Goal: Complete application form: Complete application form

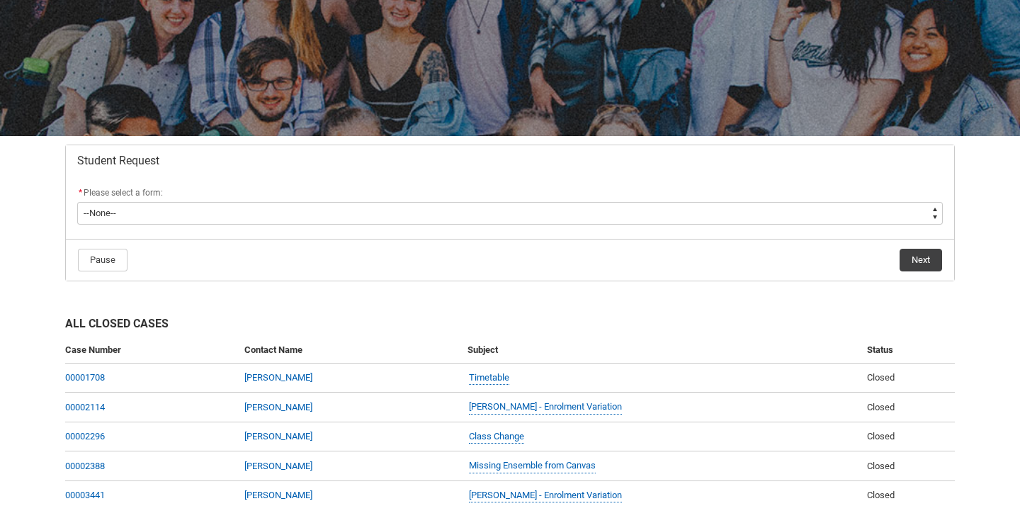
scroll to position [149, 0]
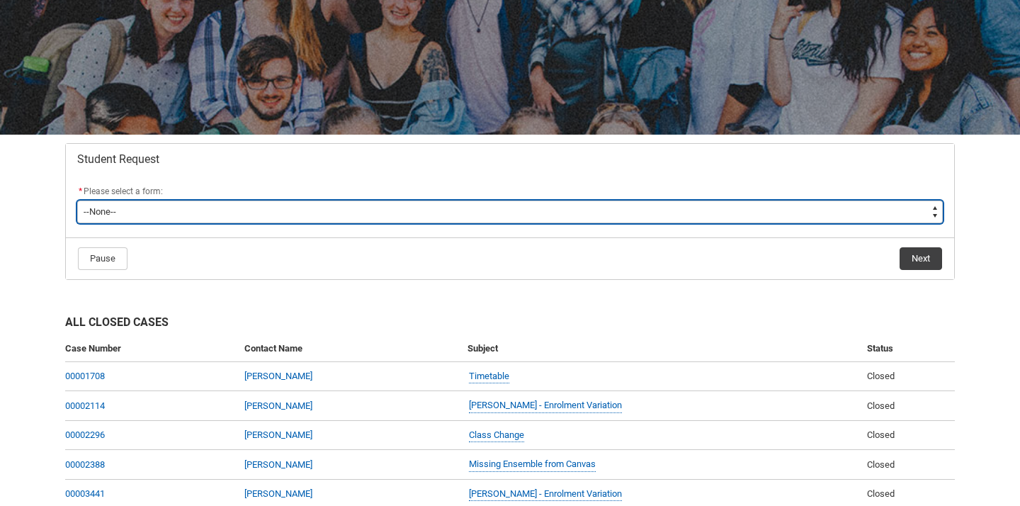
click at [264, 214] on select "--None-- Academic Transcript Application to Appeal Assignment Extension Change …" at bounding box center [510, 211] width 866 height 23
type lightning-select "Assignment_Extension_Choice"
select select "Assignment_Extension_Choice"
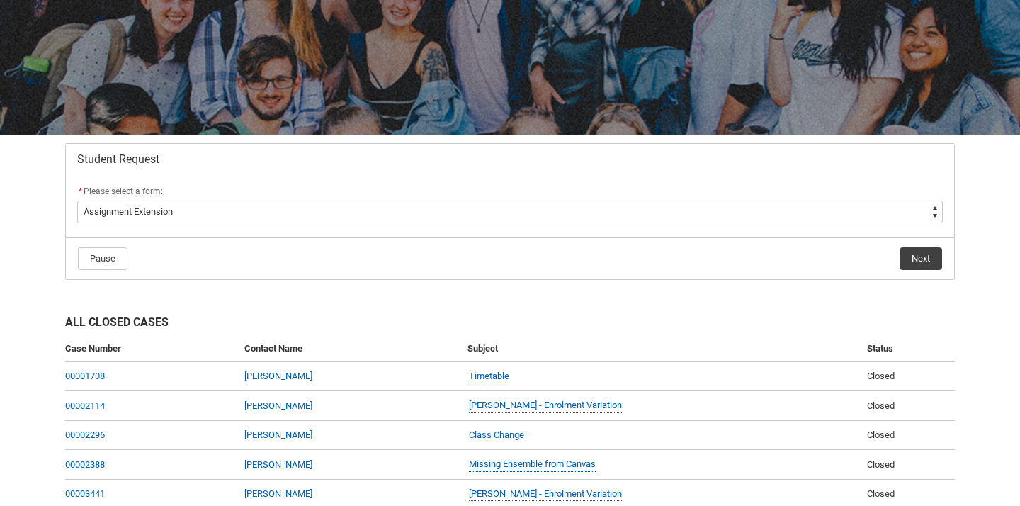
click at [244, 261] on footer "Pause Next" at bounding box center [510, 259] width 866 height 24
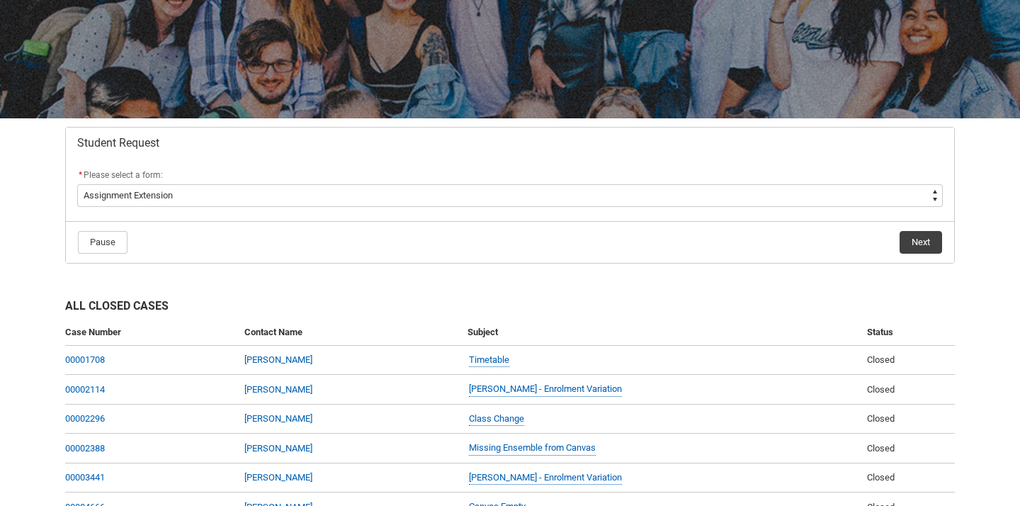
scroll to position [164, 0]
click at [927, 249] on button "Next" at bounding box center [921, 243] width 43 height 23
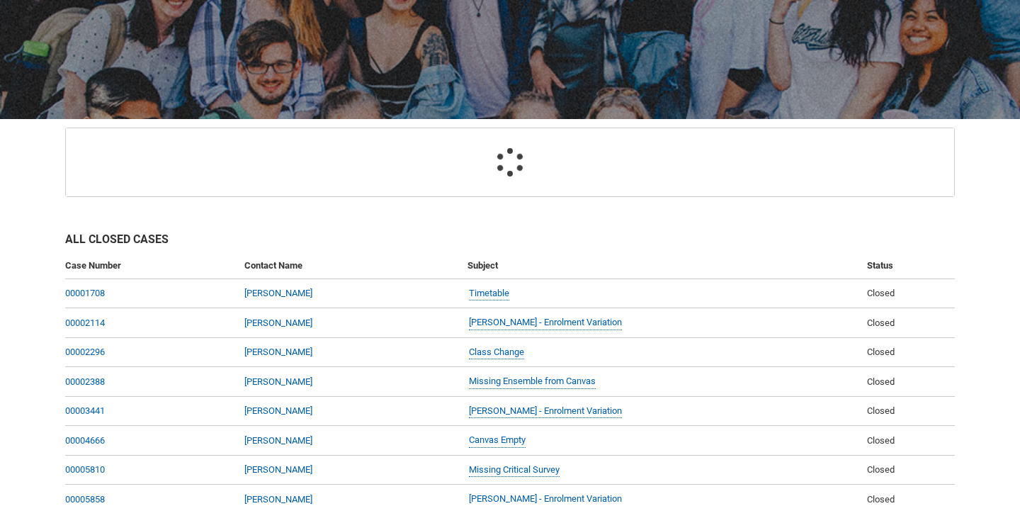
scroll to position [151, 0]
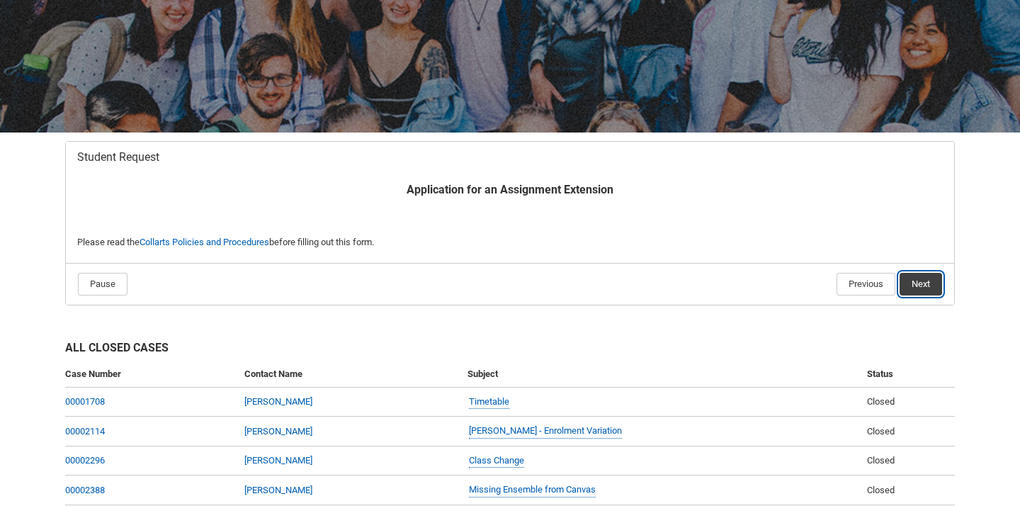
click at [925, 284] on button "Next" at bounding box center [921, 284] width 43 height 23
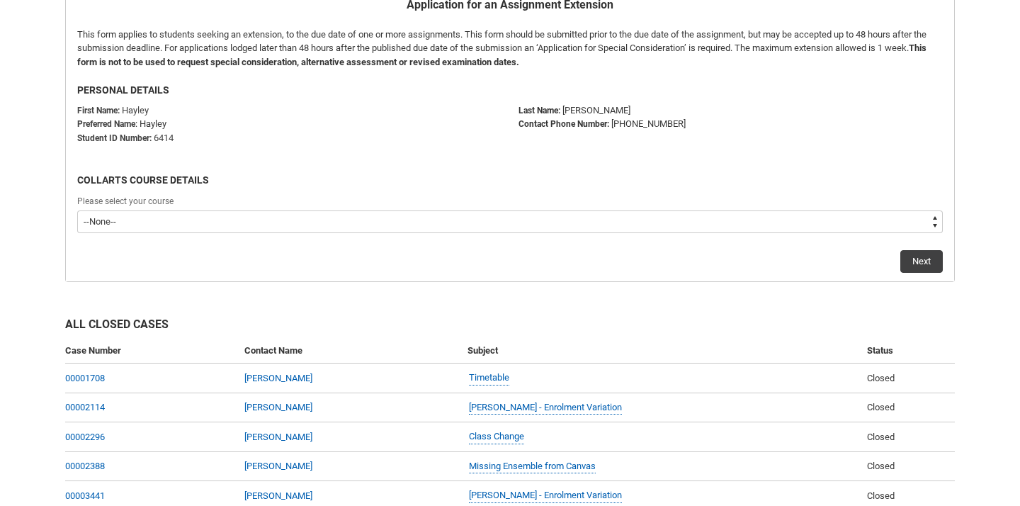
scroll to position [334, 0]
click at [259, 221] on select "--None-- Diploma of Music Production V2 Bachelor of Arts (Music)" at bounding box center [510, 223] width 866 height 23
type lightning-select "recordPicklist_ProgramEnrollment.a0jOZ000003ESp7YAG"
select select "recordPicklist_ProgramEnrollment.a0jOZ000003ESp7YAG"
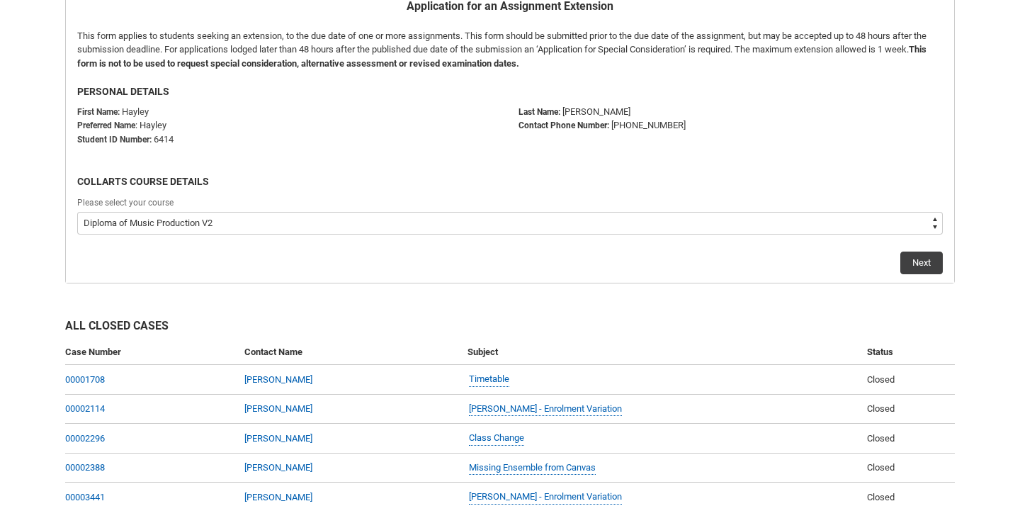
click at [563, 267] on div "Next" at bounding box center [510, 257] width 866 height 34
click at [917, 265] on button "Next" at bounding box center [921, 262] width 43 height 23
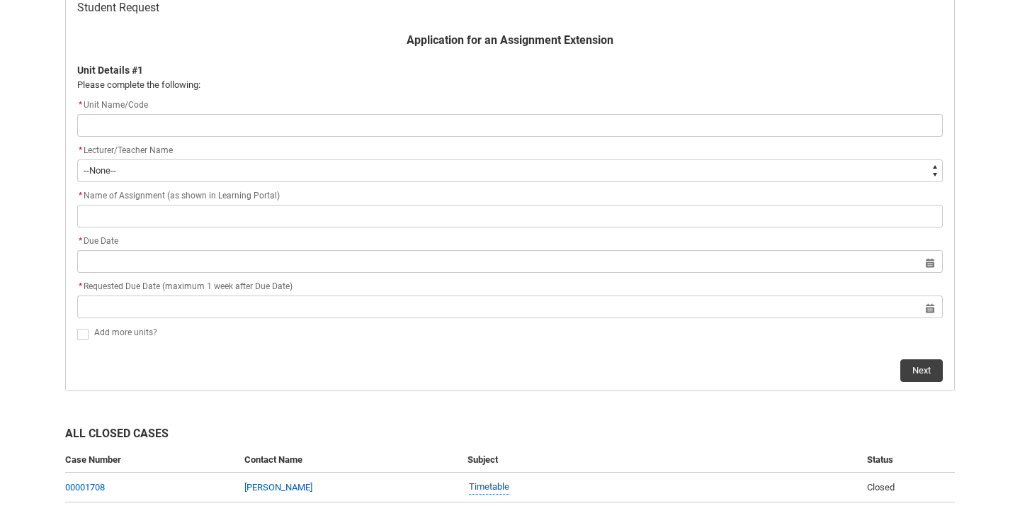
scroll to position [295, 0]
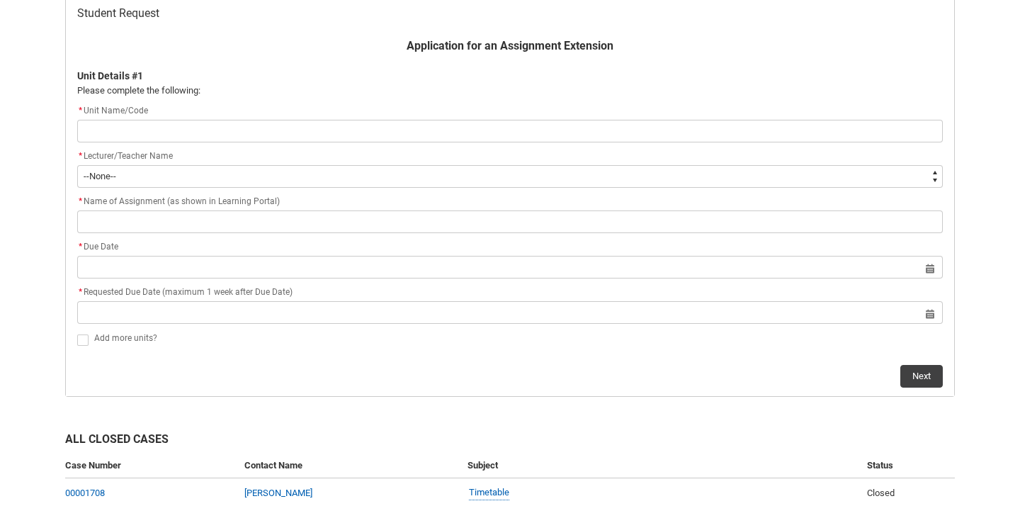
click at [205, 132] on input "Redu_Student_Request flow" at bounding box center [510, 131] width 866 height 23
type lightning-primitive-input-simple "MPRMFO1"
type input "MPRMFO1"
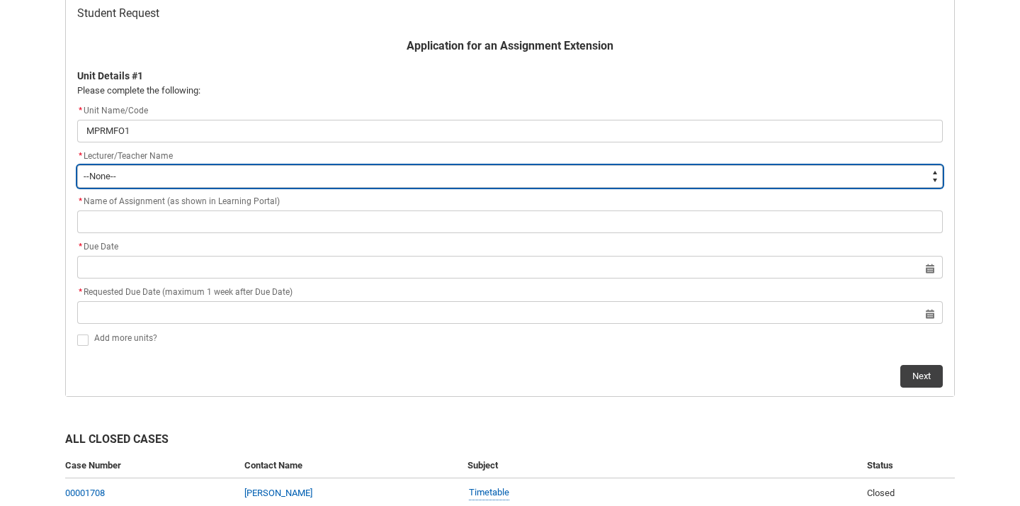
click at [203, 185] on select "--None-- [PERSON_NAME] [PERSON_NAME] [PERSON_NAME] [PERSON_NAME] [PERSON_NAME] …" at bounding box center [510, 176] width 866 height 23
type lightning-select "Faculty_NamefromAtoM.0035g00000b9AYUAA2"
select select "Faculty_NamefromAtoM.0035g00000b9AYUAA2"
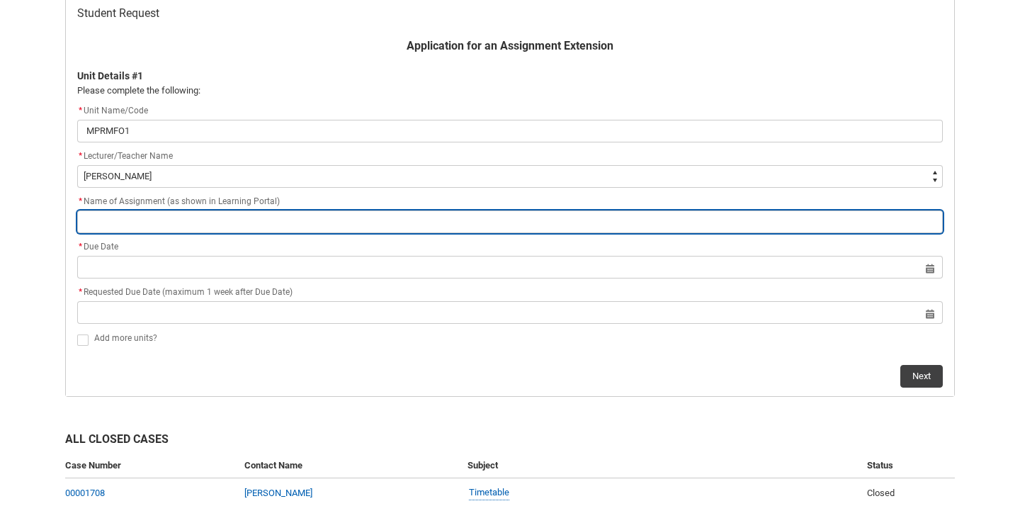
click at [213, 225] on input "Redu_Student_Request flow" at bounding box center [510, 221] width 866 height 23
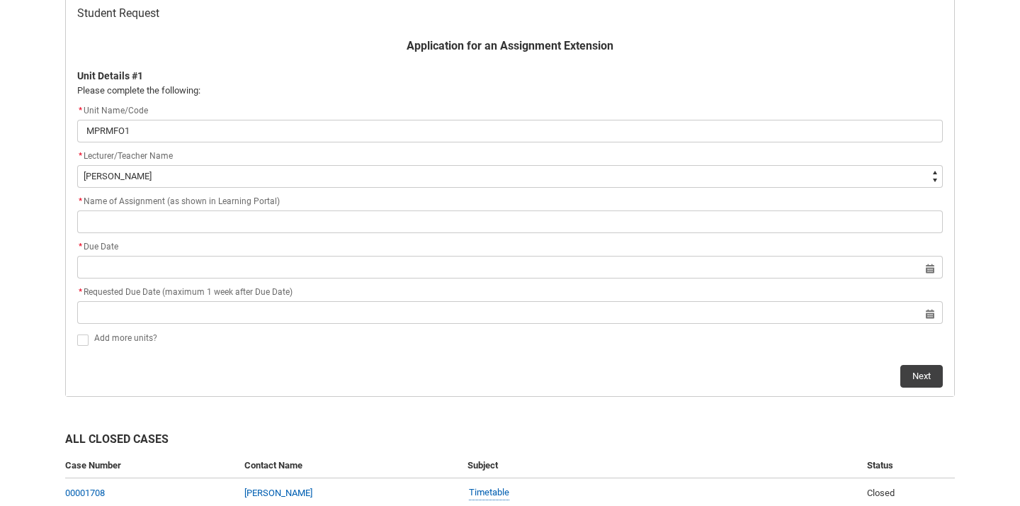
click at [16, 266] on div "Skip to Main Content Collarts Education Community Home New Enrolment Applicatio…" at bounding box center [510, 475] width 1020 height 1541
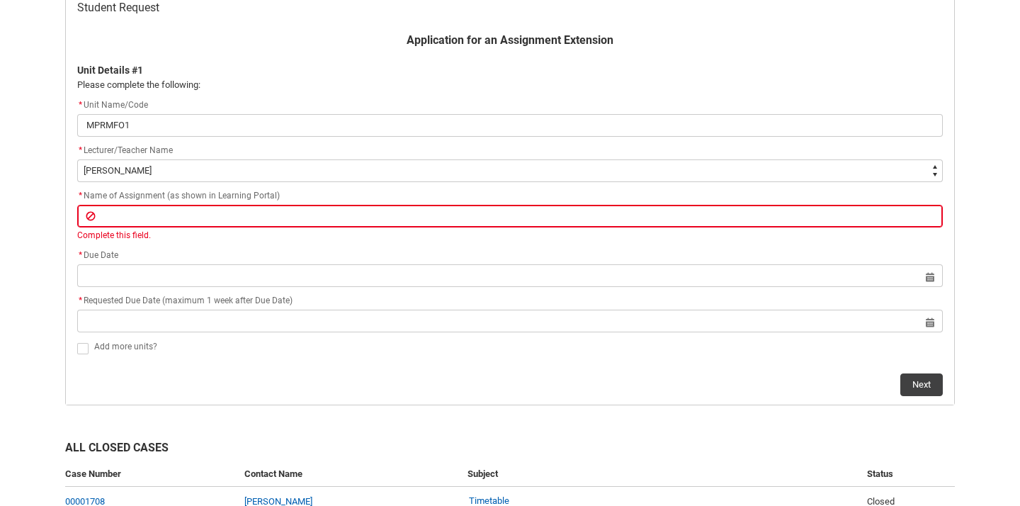
scroll to position [281, 0]
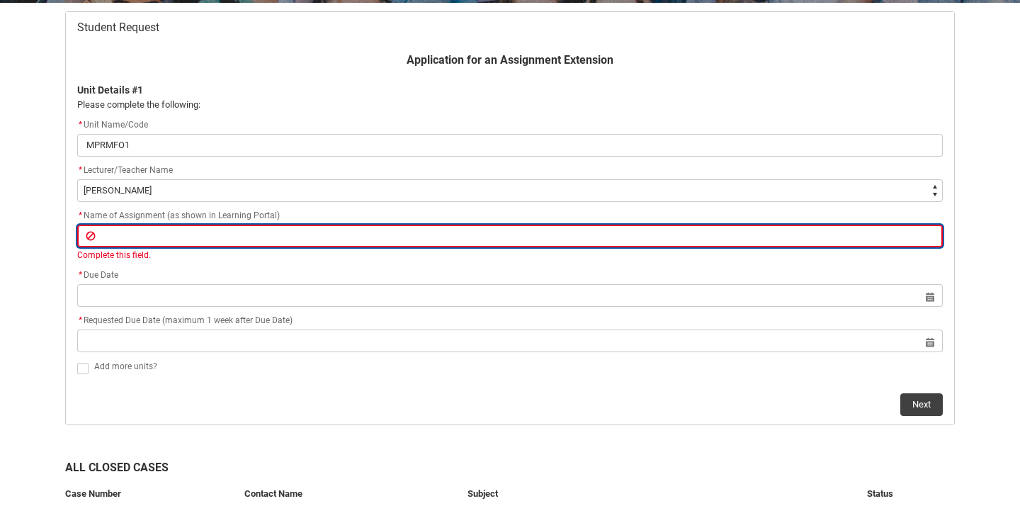
click at [132, 235] on input "Redu_Student_Request flow" at bounding box center [510, 236] width 866 height 23
click at [174, 232] on input "Redu_Student_Request flow" at bounding box center [510, 236] width 866 height 23
paste input "Assignment 2: Mixing 2"
type lightning-primitive-input-simple "Assignment 2: Mixing 2"
type input "Assignment 2: Mixing 2"
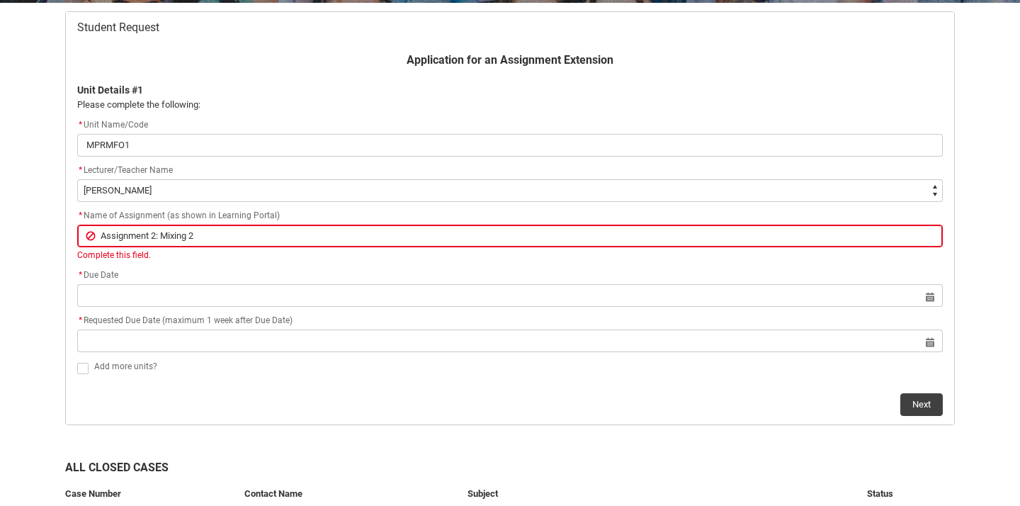
click at [18, 282] on div "Skip to Main Content Collarts Education Community Home New Enrolment Applicatio…" at bounding box center [510, 497] width 1020 height 1556
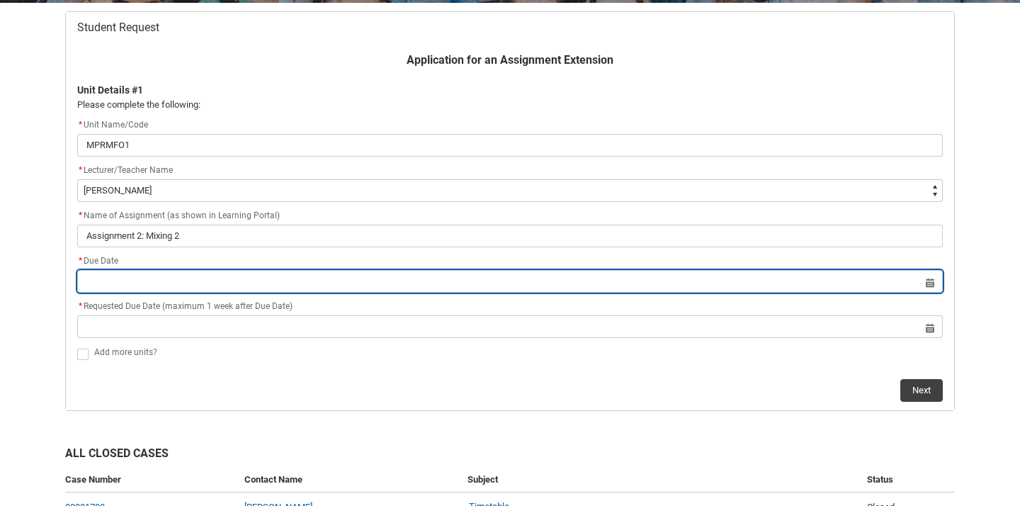
click at [151, 284] on input "Redu_Student_Request flow" at bounding box center [510, 281] width 866 height 23
select select "2025"
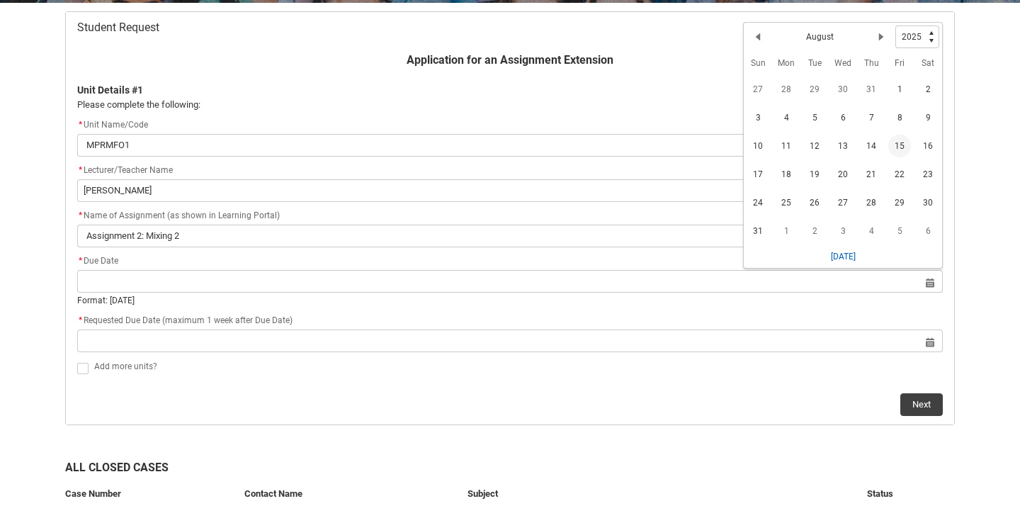
click at [902, 143] on span "15" at bounding box center [899, 146] width 23 height 23
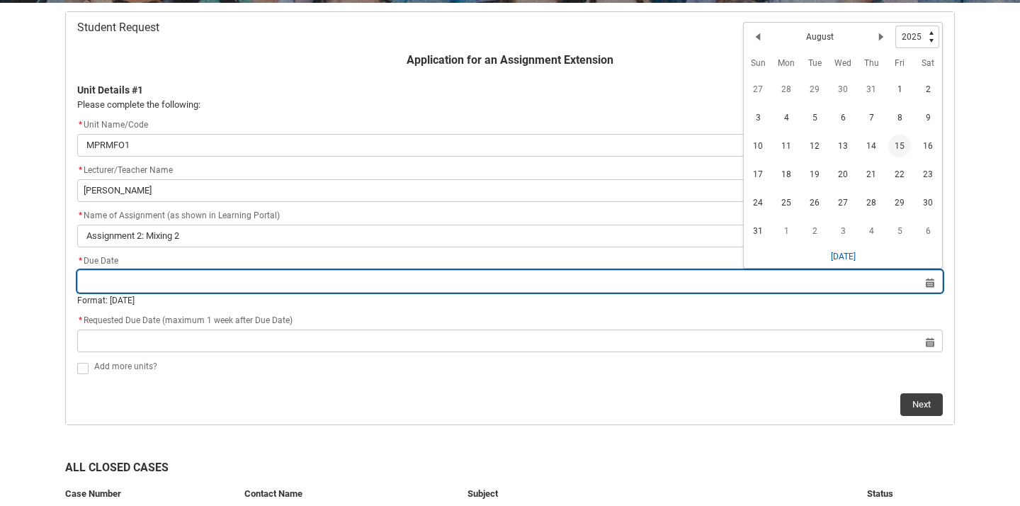
type lightning-datepicker "[DATE]"
type lightning-input "[DATE]"
type input "[DATE]"
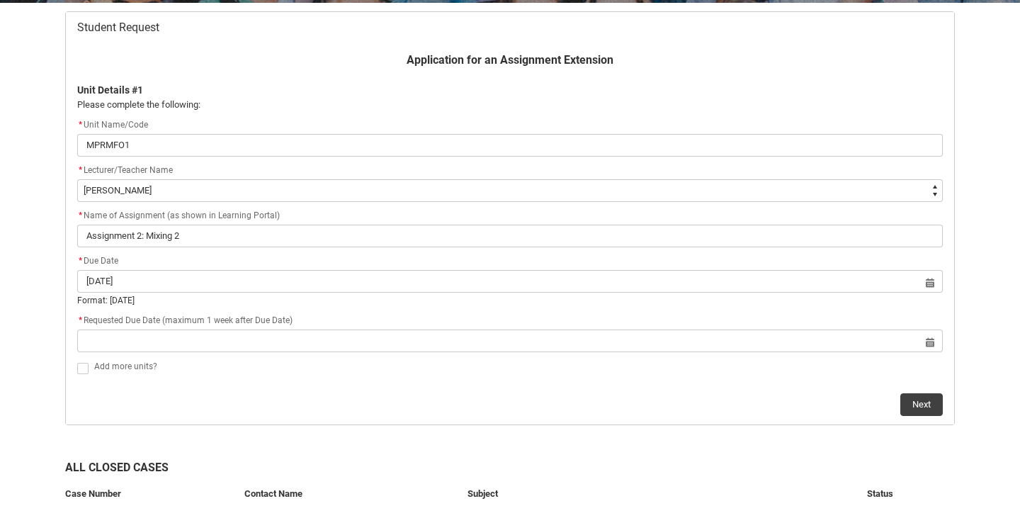
click at [191, 371] on div "Add more units?" at bounding box center [518, 366] width 849 height 17
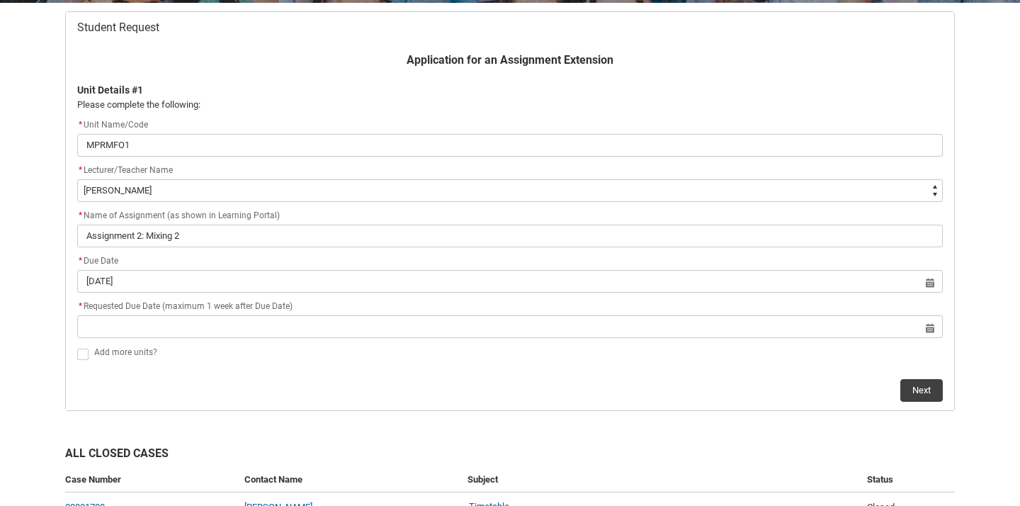
scroll to position [398, 0]
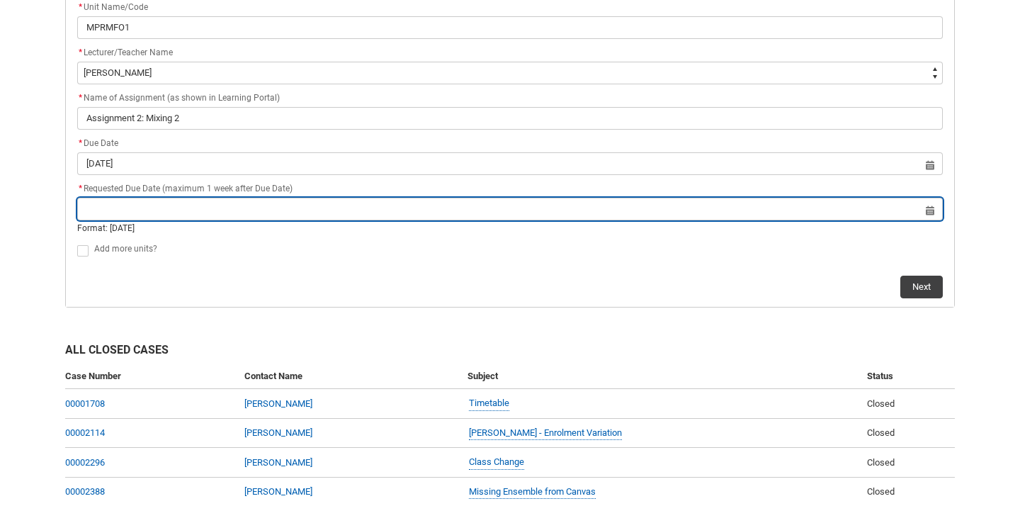
click at [188, 201] on input "Redu_Student_Request flow" at bounding box center [510, 209] width 866 height 23
select select "2025"
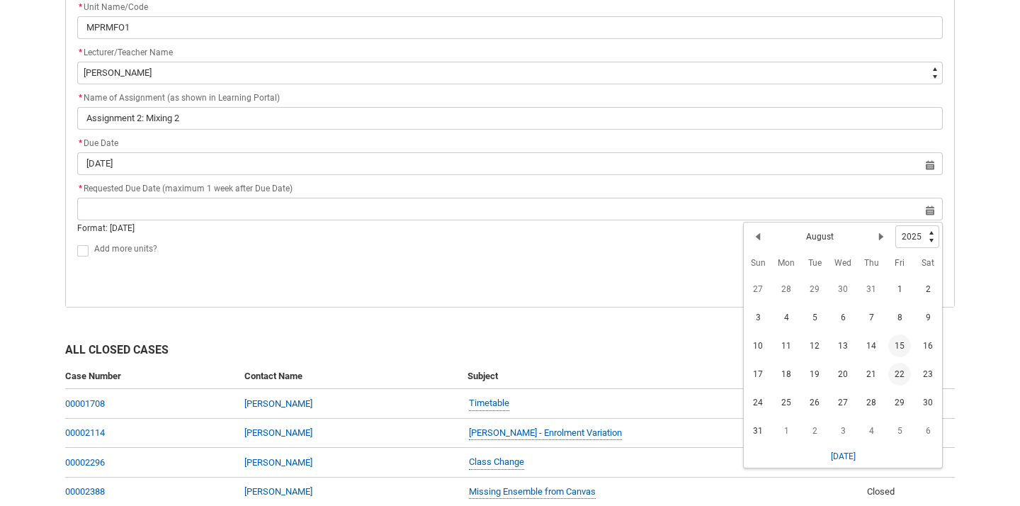
click at [906, 377] on span "22" at bounding box center [899, 374] width 23 height 23
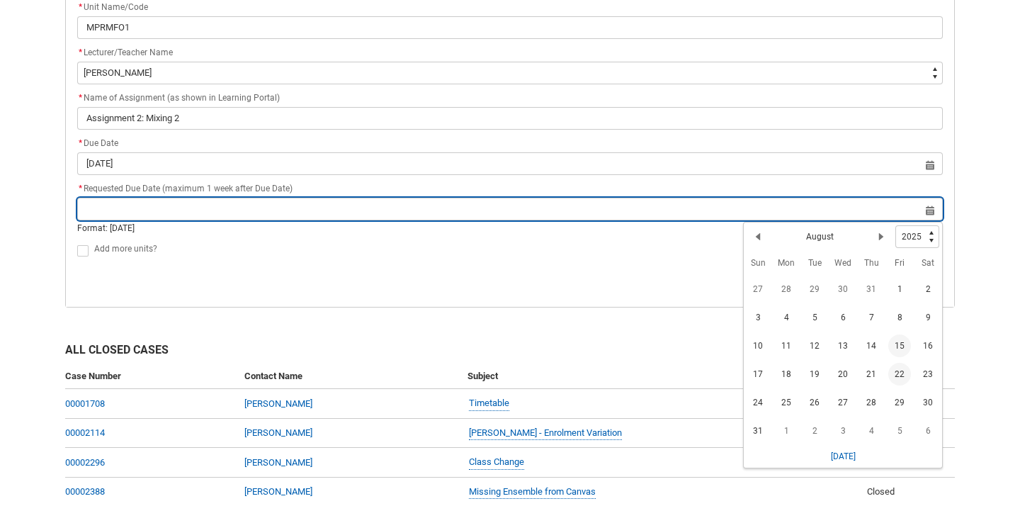
type lightning-datepicker "[DATE]"
type lightning-input "[DATE]"
type input "[DATE]"
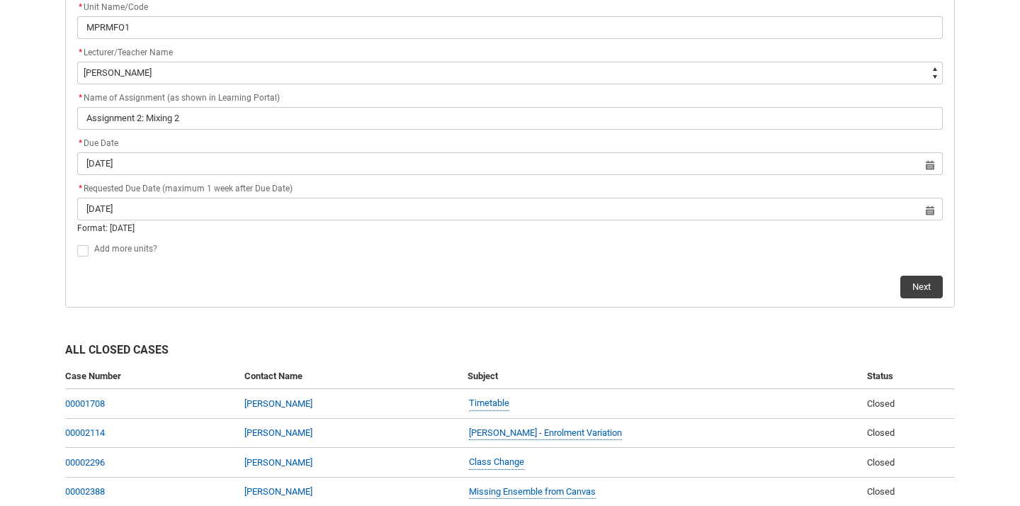
click at [252, 277] on div "Next" at bounding box center [510, 281] width 866 height 34
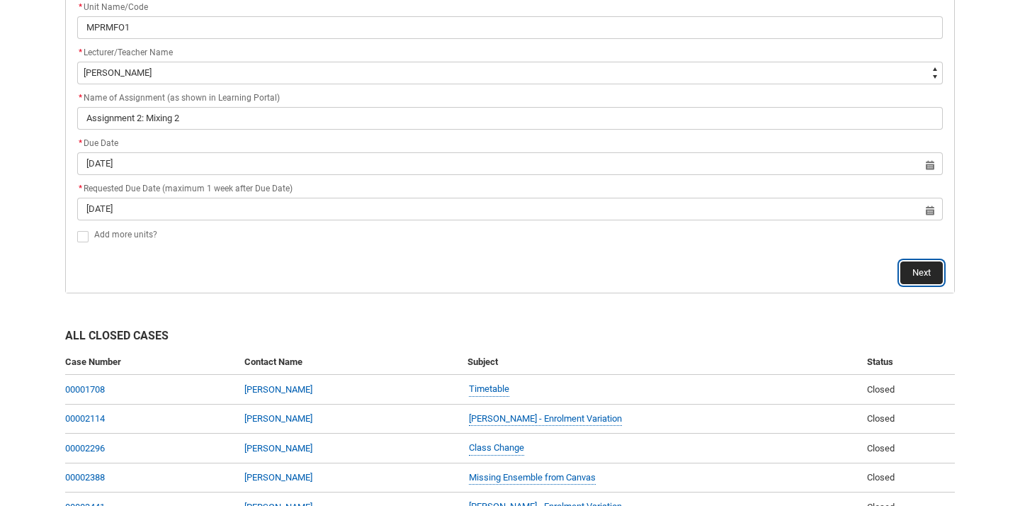
click at [925, 276] on button "Next" at bounding box center [921, 272] width 43 height 23
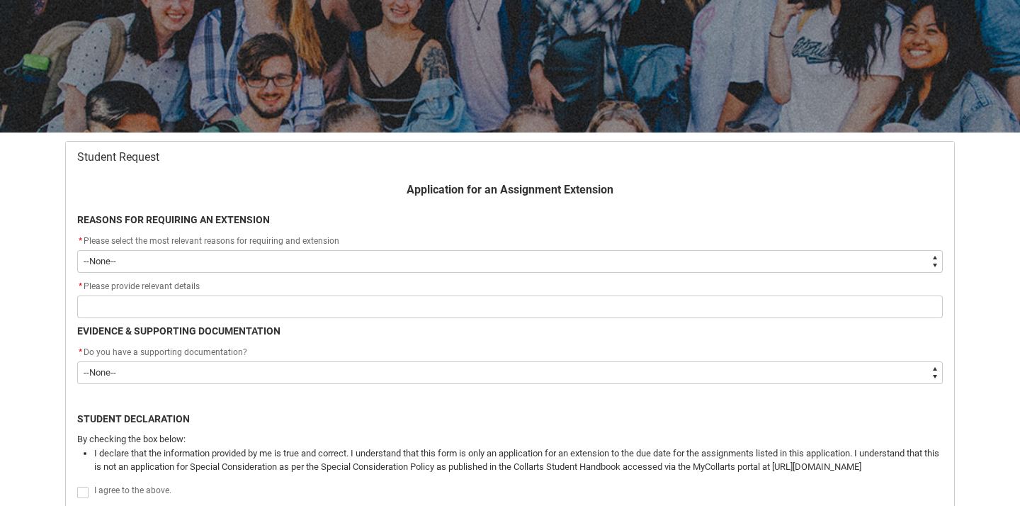
scroll to position [322, 0]
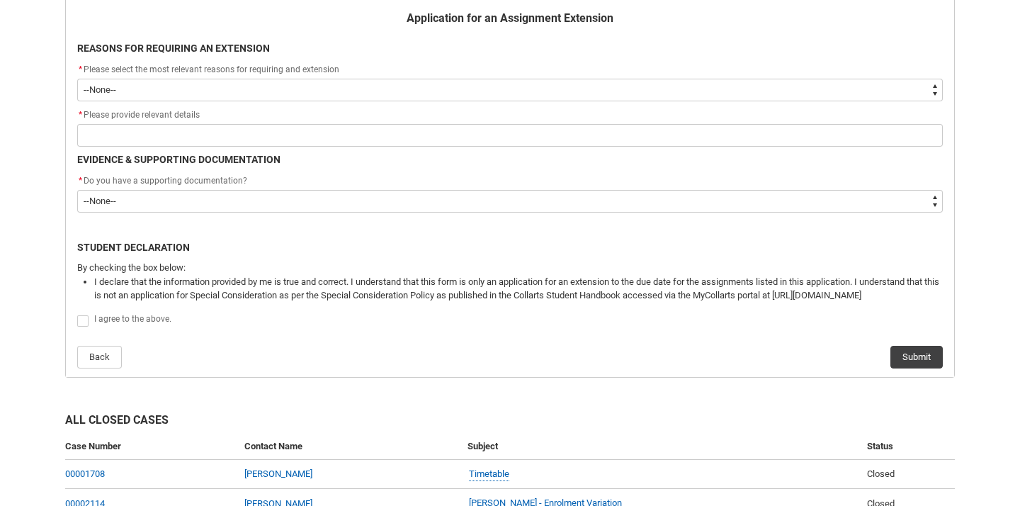
click at [261, 91] on select "--None-- Medical Reasons Work obligations Family obligations Academic Difficult…" at bounding box center [510, 90] width 866 height 23
type lightning-select "choice_WithdrawEnrolment_Reason_Family"
select select "choice_WithdrawEnrolment_Reason_Family"
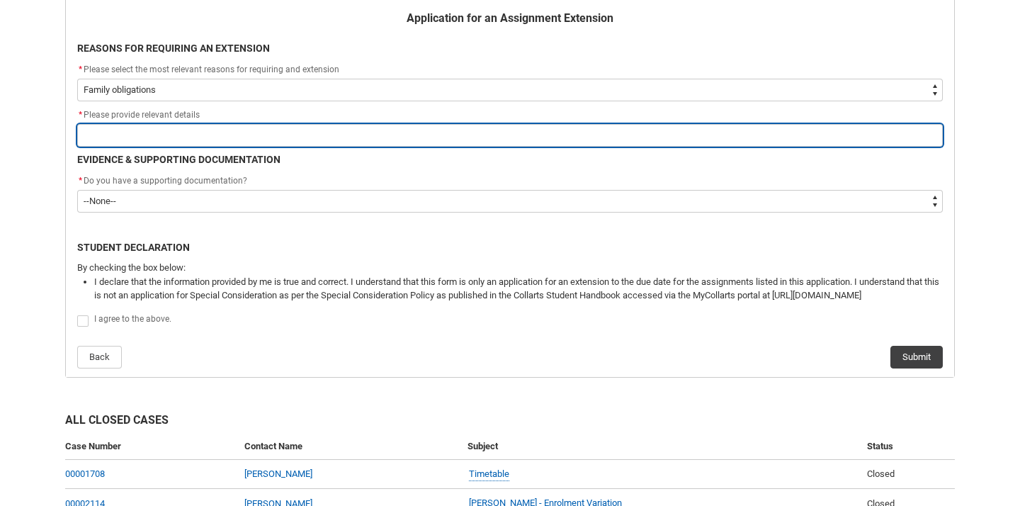
click at [187, 132] on input "Redu_Student_Request flow" at bounding box center [510, 135] width 866 height 23
type lightning-primitive-input-simple "M"
type input "M"
type lightning-primitive-input-simple "My"
type input "My"
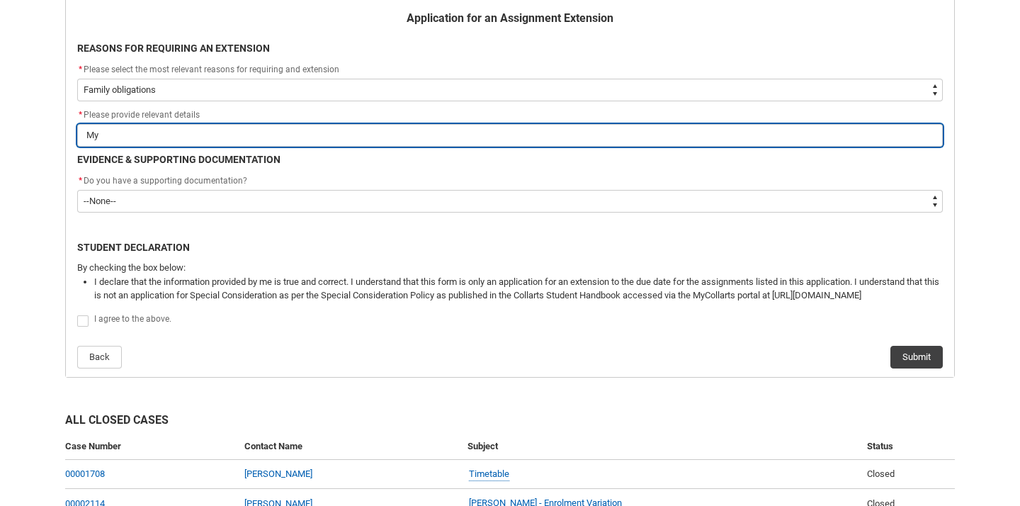
type lightning-primitive-input-simple "My"
type input "My"
type lightning-primitive-input-simple "My m"
type input "My m"
type lightning-primitive-input-simple "My mo"
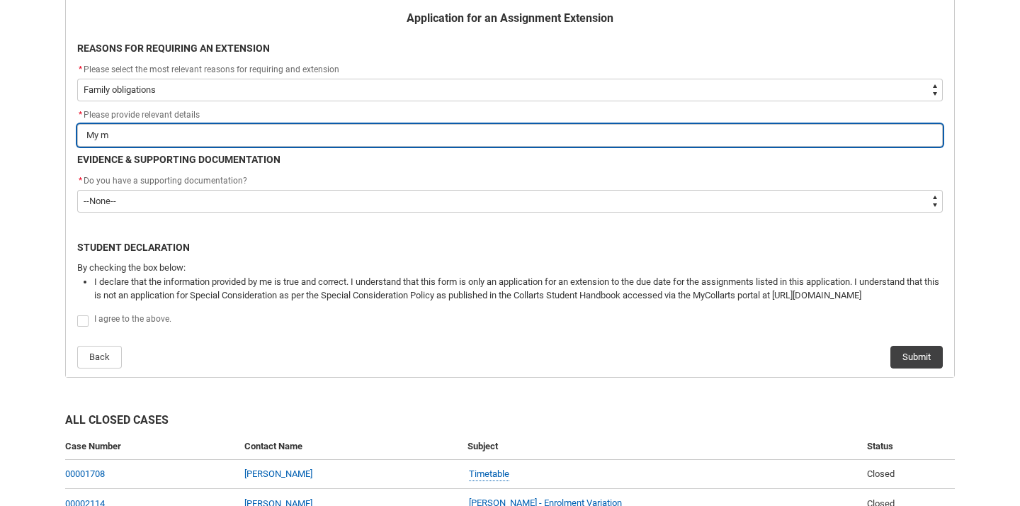
type input "My mo"
type lightning-primitive-input-simple "My mot"
type input "My mot"
type lightning-primitive-input-simple "My moth"
type input "My moth"
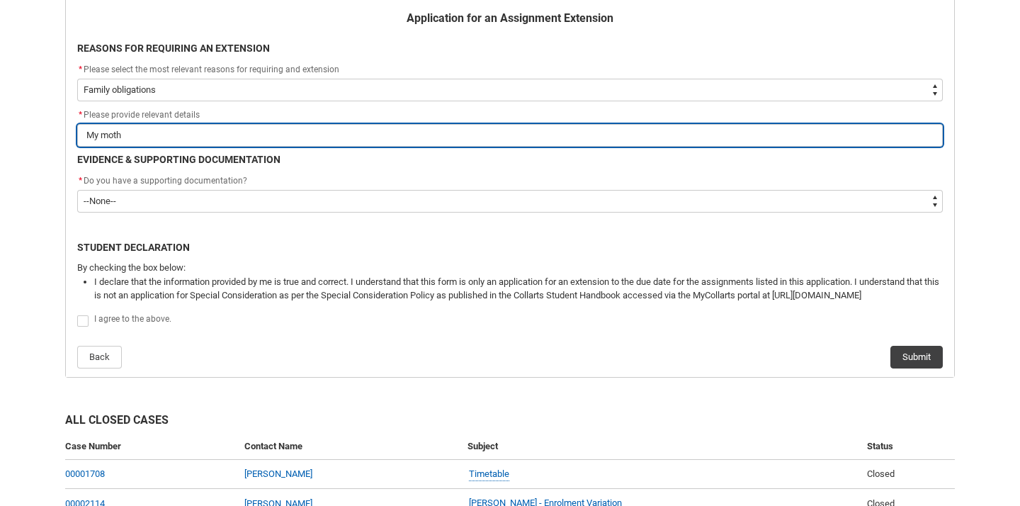
type lightning-primitive-input-simple "My mothe"
type input "My mothe"
type lightning-primitive-input-simple "My mother"
type input "My mother"
type lightning-primitive-input-simple "My mother"
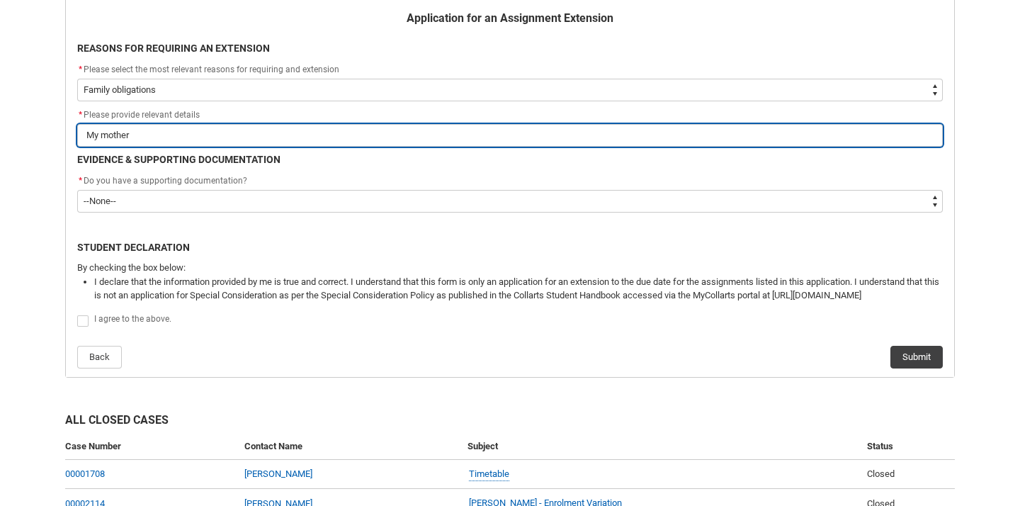
type input "My mother"
type lightning-primitive-input-simple "My mother i"
type input "My mother i"
type lightning-primitive-input-simple "My mother is"
type input "My mother is"
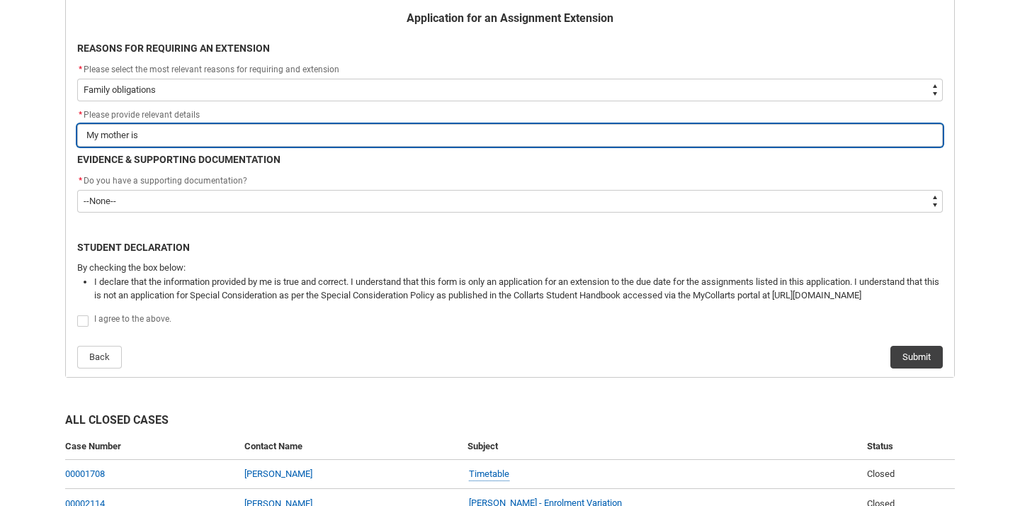
type lightning-primitive-input-simple "My mother is"
type input "My mother is"
type lightning-primitive-input-simple "My mother is b"
type input "My mother is b"
type lightning-primitive-input-simple "My mother is ba"
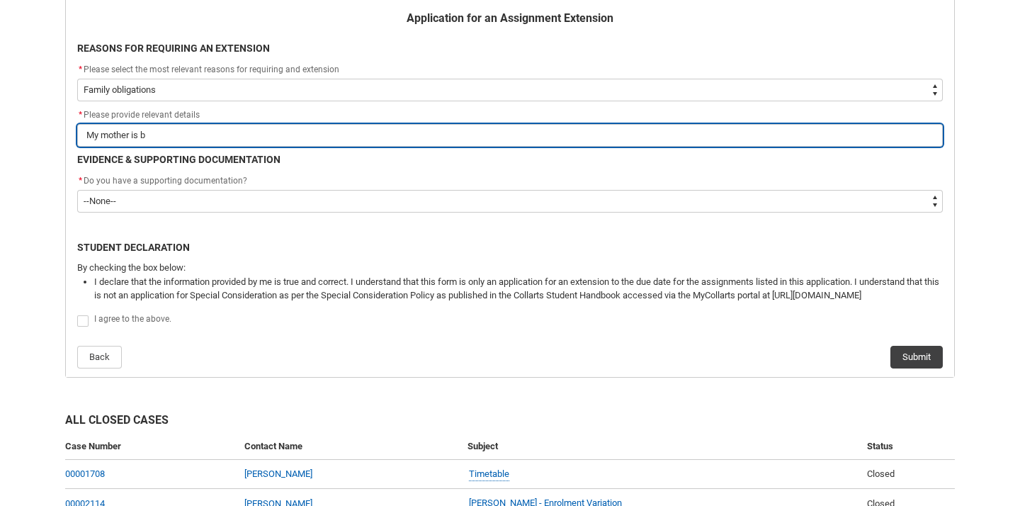
type input "My mother is ba"
type lightning-primitive-input-simple "My mother is bat"
type input "My mother is bat"
type lightning-primitive-input-simple "My mother is batt"
type input "My mother is batt"
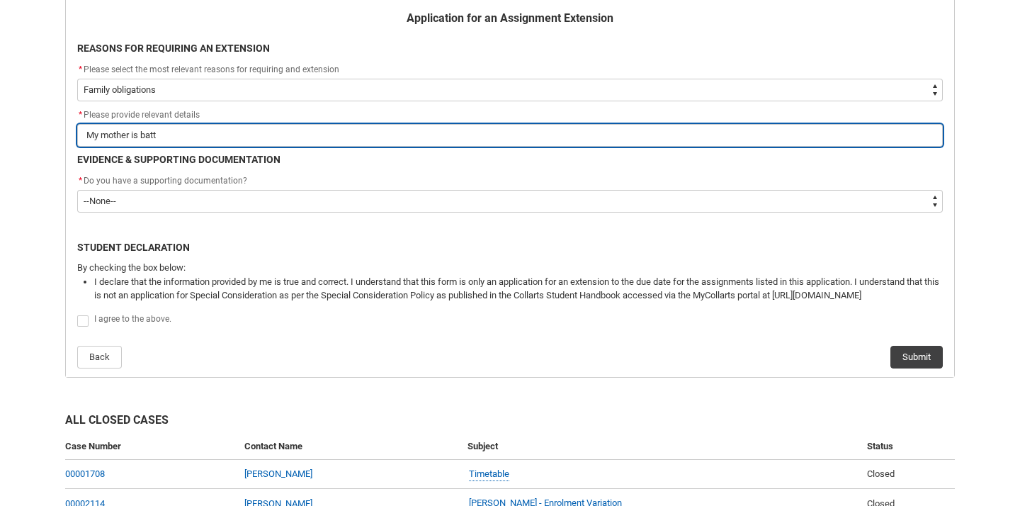
type lightning-primitive-input-simple "My mother is battl"
type input "My mother is battl"
type lightning-primitive-input-simple "My mother is [PERSON_NAME]"
type input "My mother is [PERSON_NAME]"
type lightning-primitive-input-simple "My mother is [PERSON_NAME]"
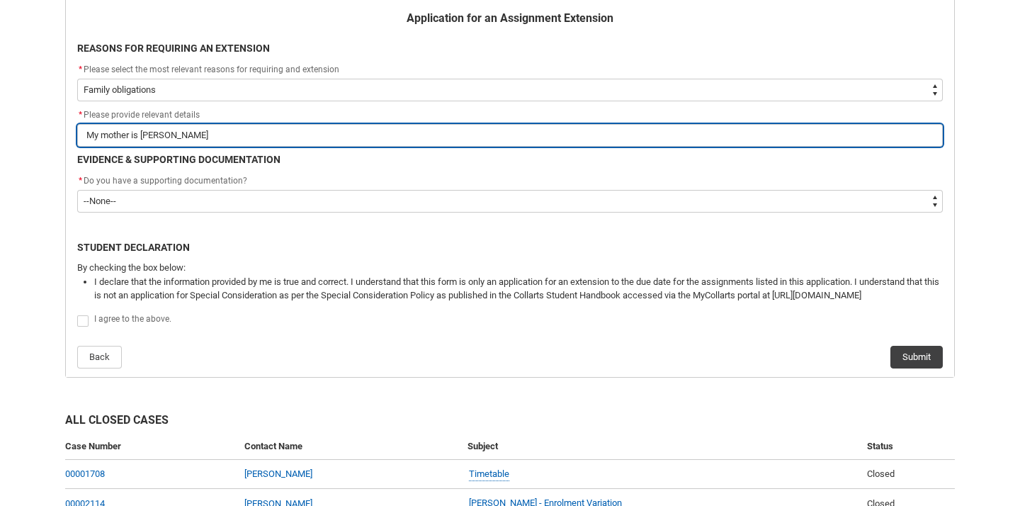
type input "My mother is [PERSON_NAME]"
type lightning-primitive-input-simple "My mother is battling"
type input "My mother is battling"
type lightning-primitive-input-simple "My mother is battling"
type input "My mother is battling"
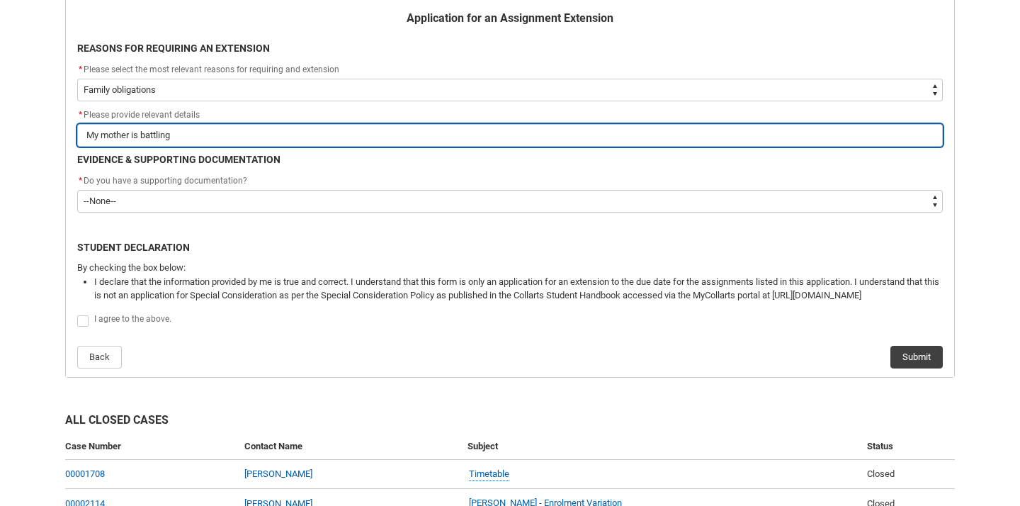
type lightning-primitive-input-simple "My mother is battling s"
type input "My mother is battling s"
type lightning-primitive-input-simple "My mother is battling st"
type input "My mother is battling st"
type lightning-primitive-input-simple "My mother is battling sta"
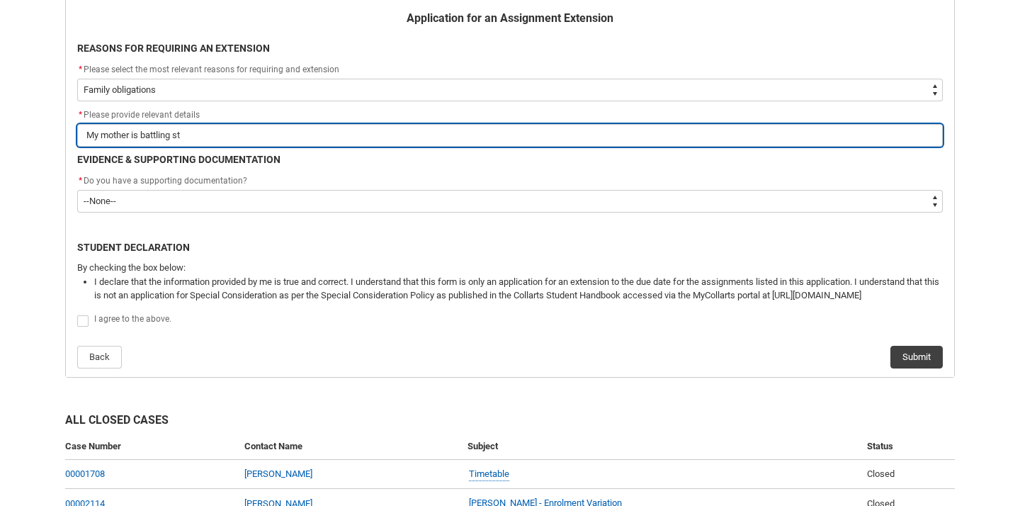
type input "My mother is battling sta"
type lightning-primitive-input-simple "My mother is battling stag"
type input "My mother is battling stag"
type lightning-primitive-input-simple "My mother is battling stage"
type input "My mother is battling stage"
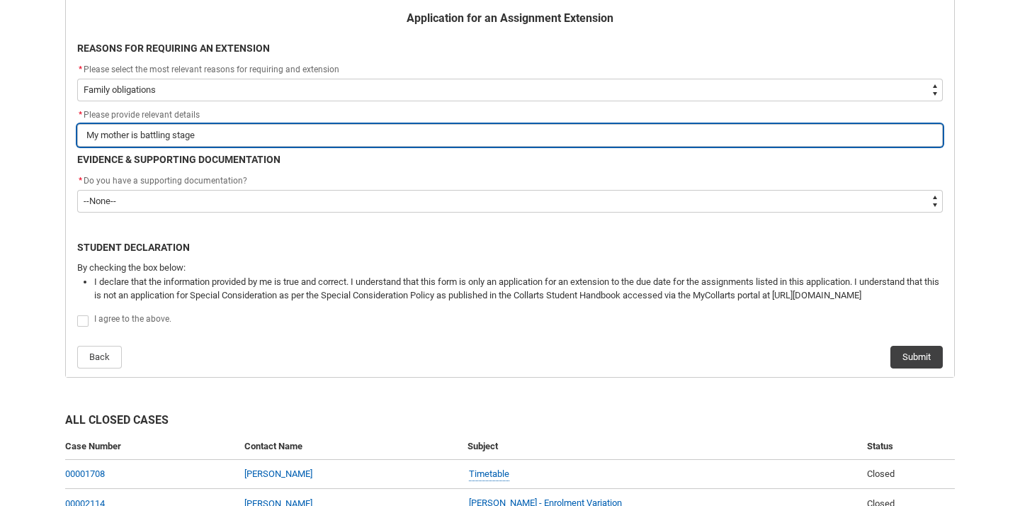
type lightning-primitive-input-simple "My mother is battling stage"
type input "My mother is battling stage"
type lightning-primitive-input-simple "My mother is battling stage 4"
type input "My mother is battling stage 4"
type lightning-primitive-input-simple "My mother is battling stage 4"
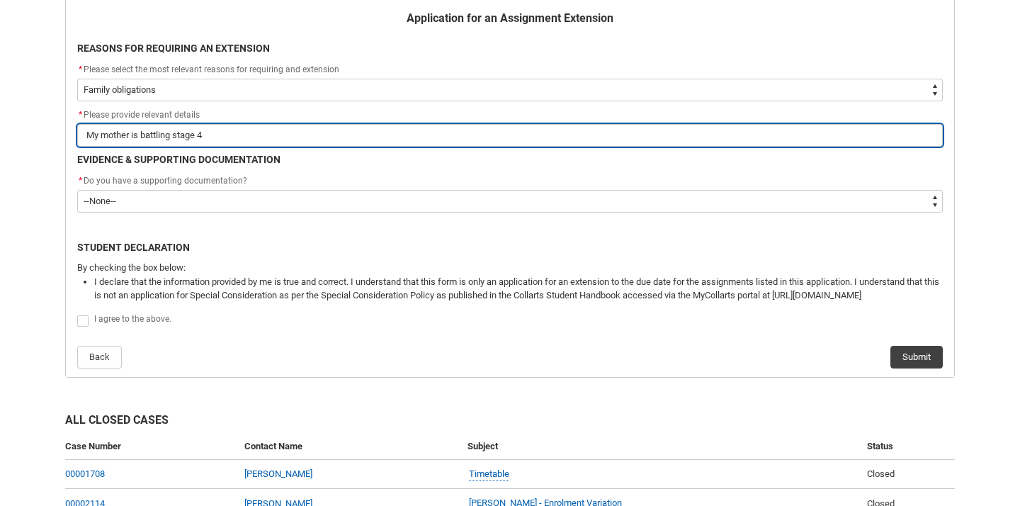
type input "My mother is battling stage 4"
type lightning-primitive-input-simple "My mother is battling stage 4 l"
type input "My mother is battling stage 4 l"
type lightning-primitive-input-simple "My mother is battling stage 4 lu"
type input "My mother is battling stage 4 lu"
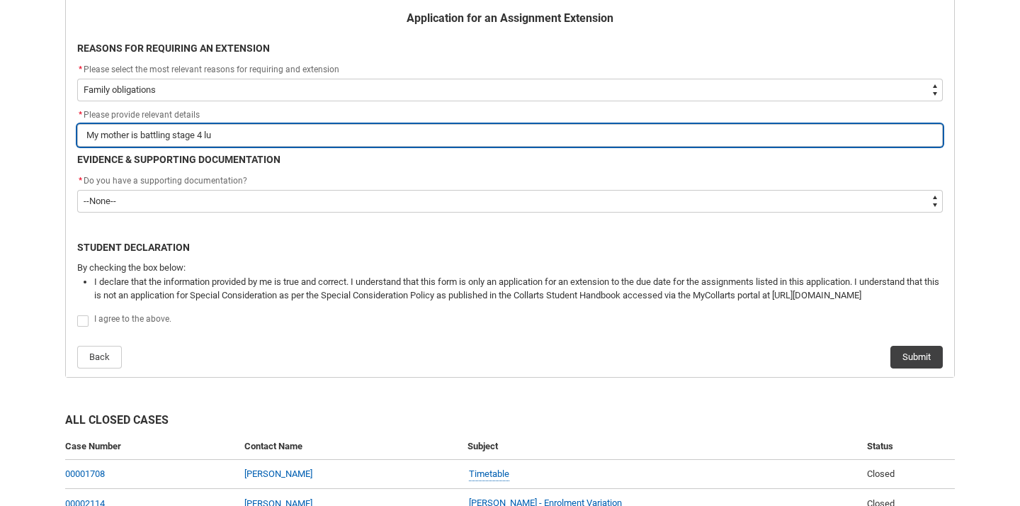
type lightning-primitive-input-simple "My mother is battling stage 4 lun"
type input "My mother is battling stage 4 lun"
type lightning-primitive-input-simple "My mother is battling stage 4 lung"
type input "My mother is battling stage 4 lung"
type lightning-primitive-input-simple "My mother is battling stage 4 lung"
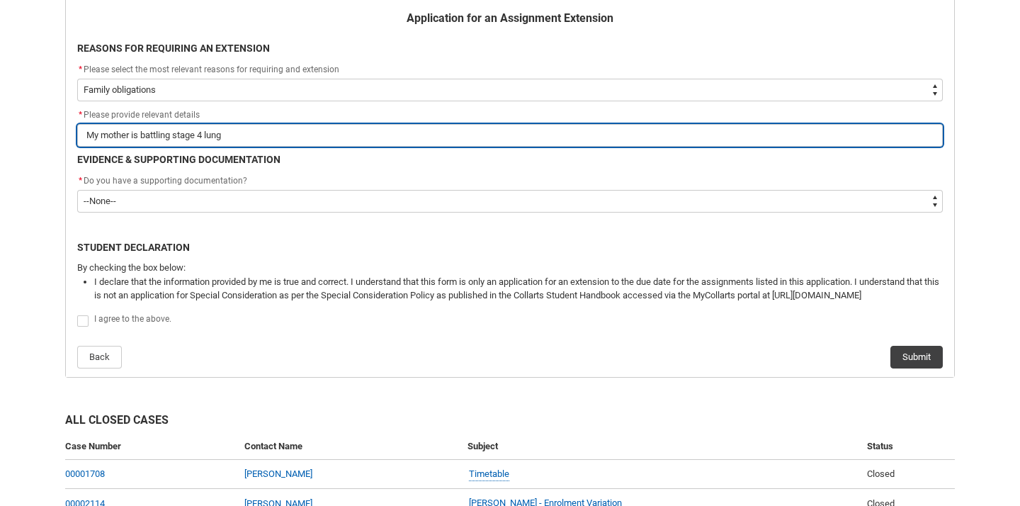
type input "My mother is battling stage 4 lung"
type lightning-primitive-input-simple "My mother is battling stage 4 lung c"
type input "My mother is battling stage 4 lung c"
type lightning-primitive-input-simple "My mother is battling stage 4 lung ca"
type input "My mother is battling stage 4 lung ca"
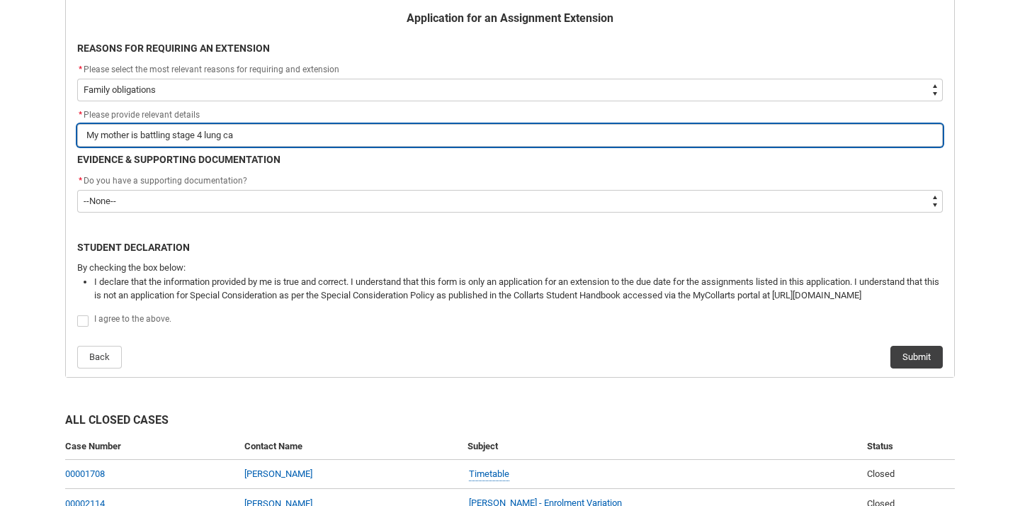
type lightning-primitive-input-simple "My mother is battling stage 4 lung can"
type input "My mother is battling stage 4 lung can"
type lightning-primitive-input-simple "My mother is battling stage 4 lung canc"
type input "My mother is battling stage 4 lung canc"
type lightning-primitive-input-simple "My mother is battling stage 4 lung cance"
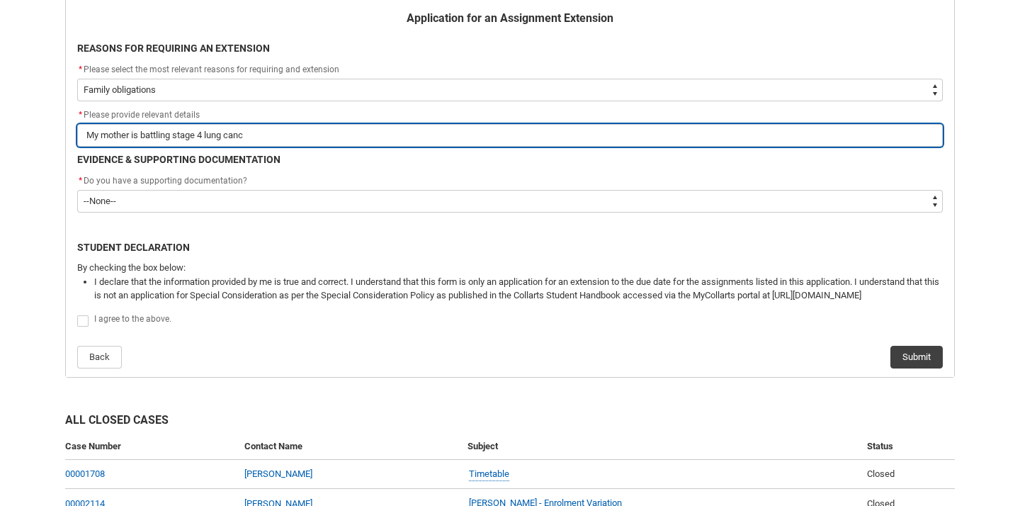
type input "My mother is battling stage 4 lung cance"
type lightning-primitive-input-simple "My mother is battling stage 4 [MEDICAL_DATA]"
type input "My mother is battling stage 4 [MEDICAL_DATA]"
type lightning-primitive-input-simple "My mother is battling stage 4 [MEDICAL_DATA]"
type input "My mother is battling stage 4 [MEDICAL_DATA]"
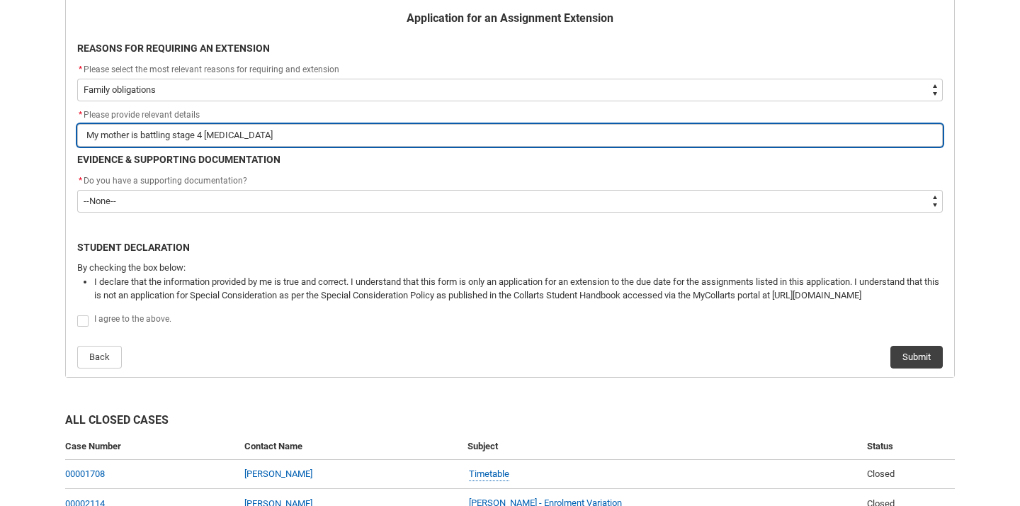
type lightning-primitive-input-simple "My mother is battling stage 4 [MEDICAL_DATA] a"
type input "My mother is battling stage 4 [MEDICAL_DATA] a"
type lightning-primitive-input-simple "My mother is battling stage 4 [MEDICAL_DATA] an"
type input "My mother is battling stage 4 [MEDICAL_DATA] an"
type lightning-primitive-input-simple "My mother is battling stage 4 [MEDICAL_DATA] and"
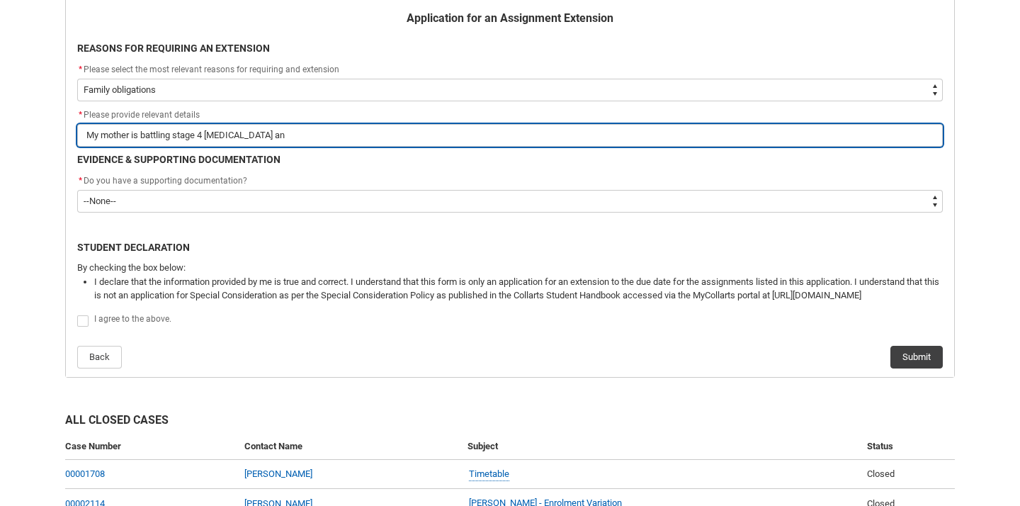
type input "My mother is battling stage 4 [MEDICAL_DATA] and"
type lightning-primitive-input-simple "My mother is battling stage 4 [MEDICAL_DATA] and"
type input "My mother is battling stage 4 [MEDICAL_DATA] and"
type lightning-primitive-input-simple "My mother is battling stage 4 [MEDICAL_DATA] and h"
type input "My mother is battling stage 4 [MEDICAL_DATA] and h"
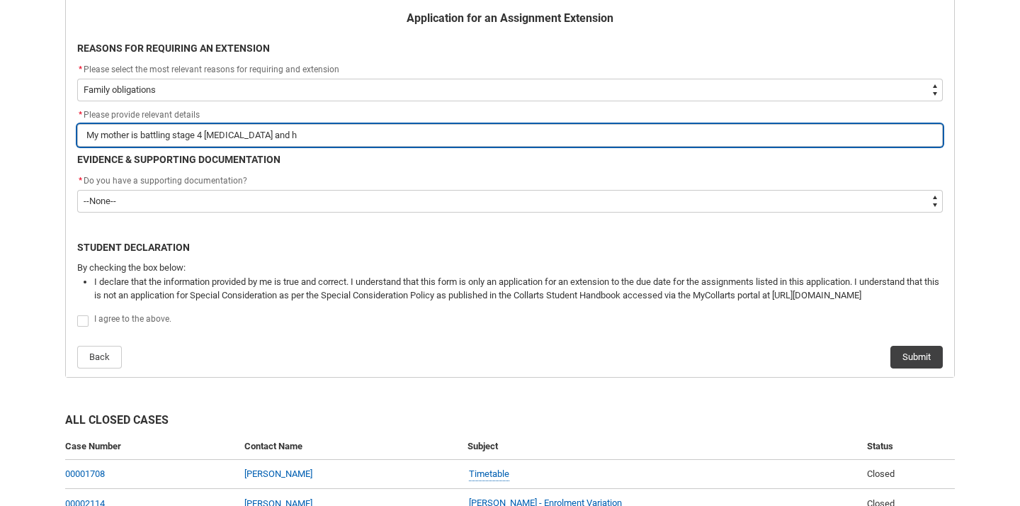
type lightning-primitive-input-simple "My mother is battling stage 4 [MEDICAL_DATA] and ha"
type input "My mother is battling stage 4 [MEDICAL_DATA] and ha"
type lightning-primitive-input-simple "My mother is battling stage 4 [MEDICAL_DATA] and has"
type input "My mother is battling stage 4 [MEDICAL_DATA] and has"
type lightning-primitive-input-simple "My mother is battling stage 4 [MEDICAL_DATA] and has"
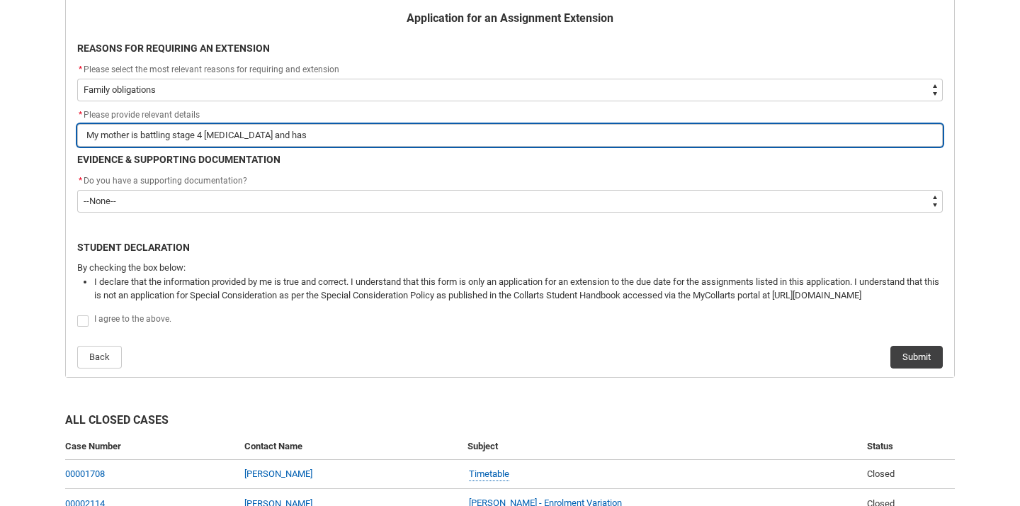
type input "My mother is battling stage 4 [MEDICAL_DATA] and has"
type lightning-primitive-input-simple "My mother is battling stage 4 [MEDICAL_DATA] and has b"
type input "My mother is battling stage 4 [MEDICAL_DATA] and has b"
type lightning-primitive-input-simple "My mother is battling stage 4 [MEDICAL_DATA] and has be"
type input "My mother is battling stage 4 [MEDICAL_DATA] and has be"
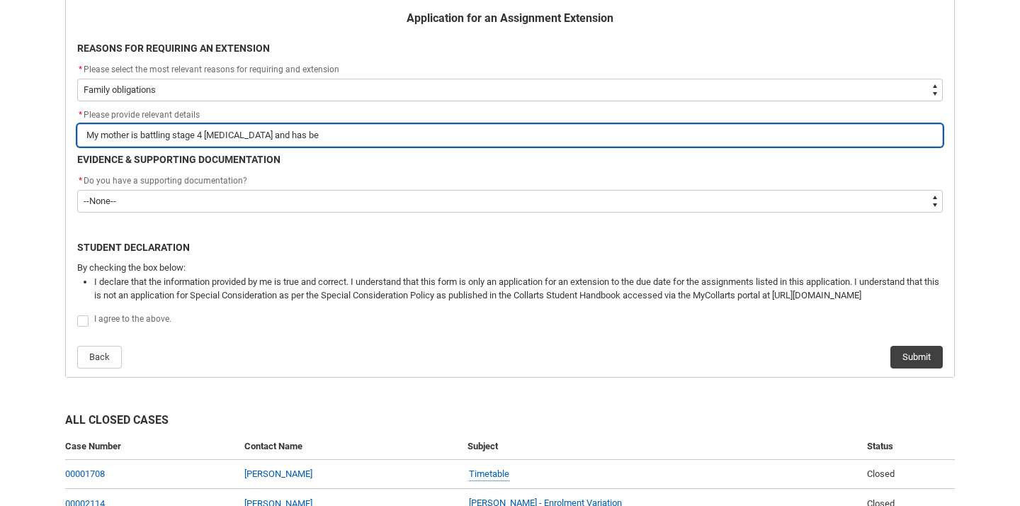
type lightning-primitive-input-simple "My mother is battling stage 4 [MEDICAL_DATA] and has bee"
type input "My mother is battling stage 4 [MEDICAL_DATA] and has bee"
type lightning-primitive-input-simple "My mother is battling stage 4 [MEDICAL_DATA] and has been"
type input "My mother is battling stage 4 [MEDICAL_DATA] and has been"
type lightning-primitive-input-simple "My mother is battling stage 4 [MEDICAL_DATA] and has been"
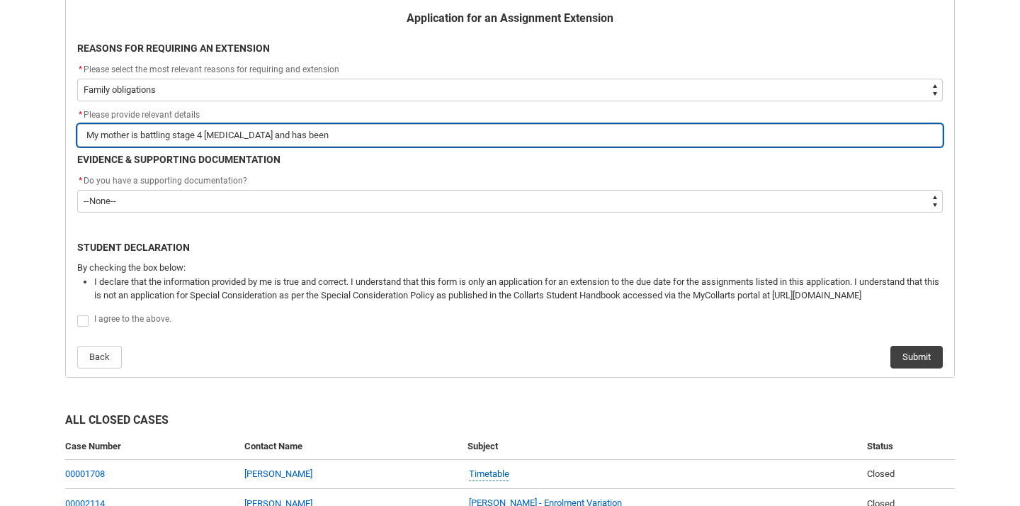
type input "My mother is battling stage 4 [MEDICAL_DATA] and has been"
type lightning-primitive-input-simple "My mother is battling stage 4 [MEDICAL_DATA] and has been i"
type input "My mother is battling stage 4 [MEDICAL_DATA] and has been i"
type lightning-primitive-input-simple "My mother is battling stage 4 [MEDICAL_DATA] and has been in"
type input "My mother is battling stage 4 [MEDICAL_DATA] and has been in"
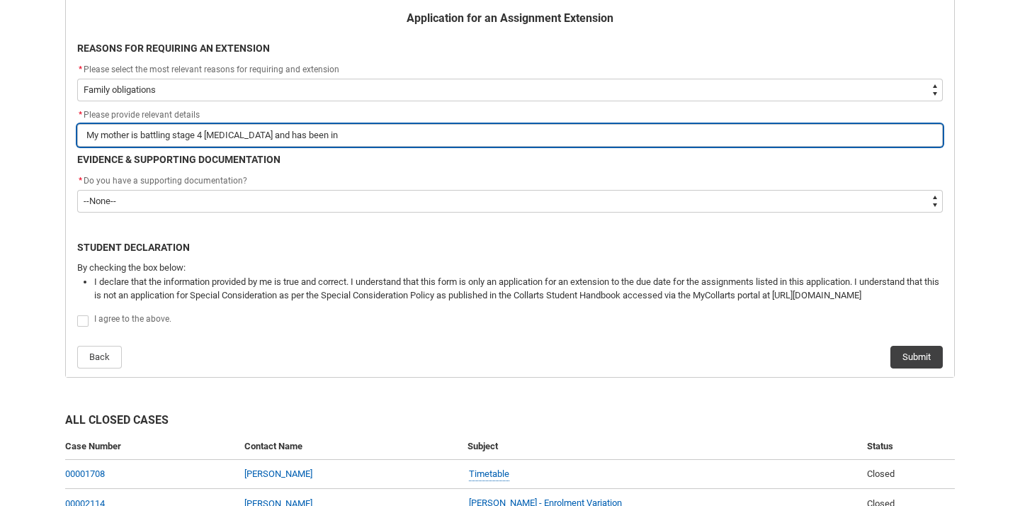
type lightning-primitive-input-simple "My mother is battling stage 4 [MEDICAL_DATA] and has been in"
type input "My mother is battling stage 4 [MEDICAL_DATA] and has been in"
type lightning-primitive-input-simple "My mother is battling stage 4 [MEDICAL_DATA] and has been in h"
type input "My mother is battling stage 4 [MEDICAL_DATA] and has been in h"
type lightning-primitive-input-simple "My mother is battling stage 4 [MEDICAL_DATA] and has been in ho"
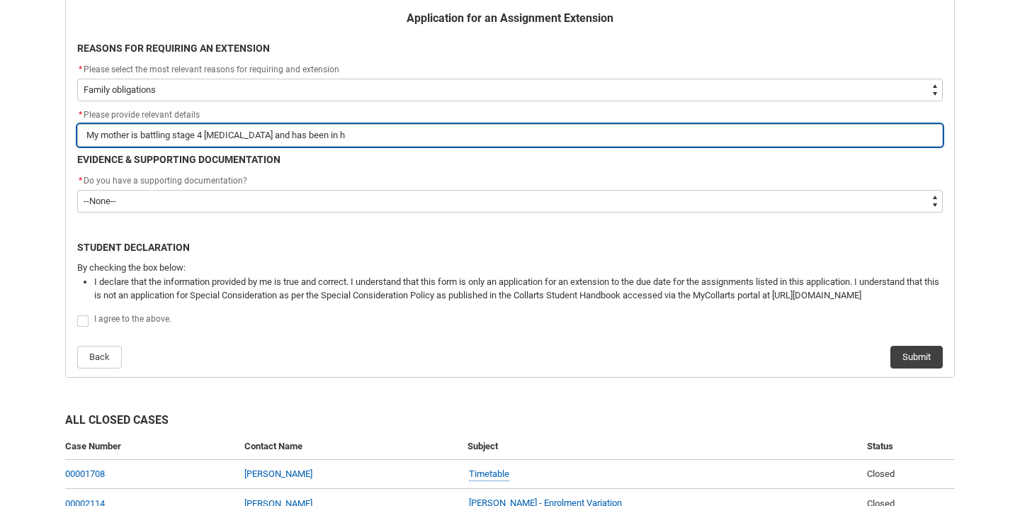
type input "My mother is battling stage 4 [MEDICAL_DATA] and has been in ho"
type lightning-primitive-input-simple "My mother is battling stage 4 [MEDICAL_DATA] and has been in hos"
type input "My mother is battling stage 4 [MEDICAL_DATA] and has been in hos"
type lightning-primitive-input-simple "My mother is battling stage 4 [MEDICAL_DATA] and has been in hosp"
type input "My mother is battling stage 4 [MEDICAL_DATA] and has been in hosp"
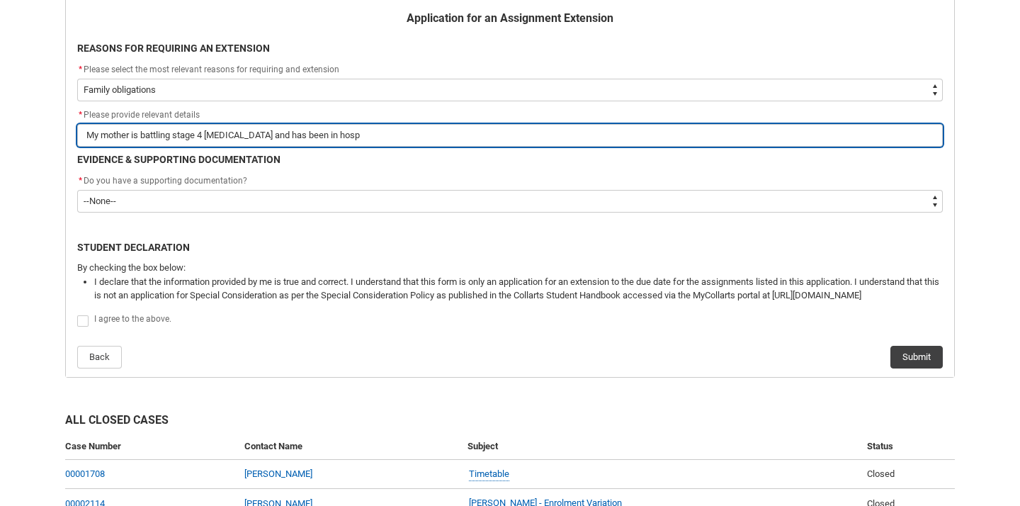
type lightning-primitive-input-simple "My mother is battling stage 4 [MEDICAL_DATA] and has been in hospi"
type input "My mother is battling stage 4 [MEDICAL_DATA] and has been in hospi"
type lightning-primitive-input-simple "My mother is battling stage 4 [MEDICAL_DATA] and has been in hospit"
type input "My mother is battling stage 4 [MEDICAL_DATA] and has been in hospit"
type lightning-primitive-input-simple "My mother is battling stage 4 [MEDICAL_DATA] and has been in hospita"
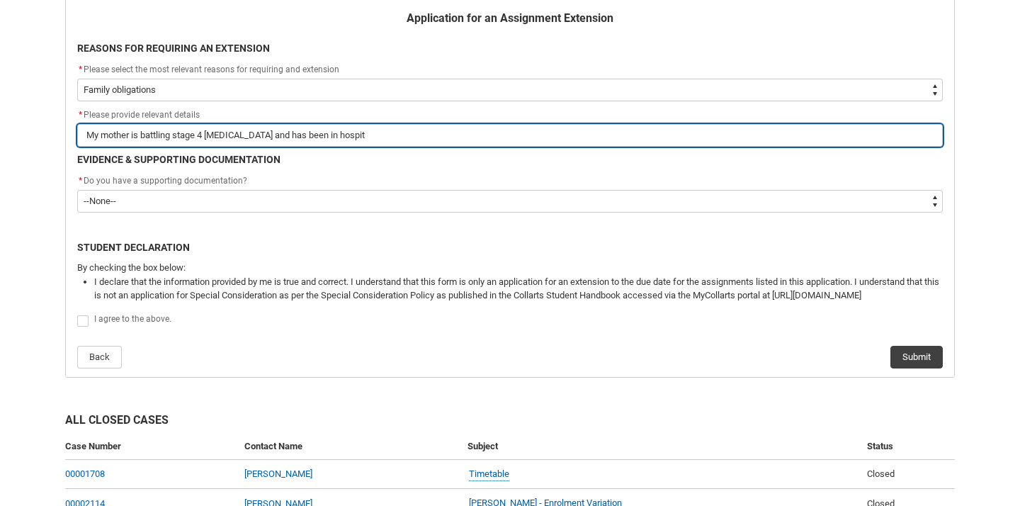
type input "My mother is battling stage 4 [MEDICAL_DATA] and has been in hospita"
type lightning-primitive-input-simple "My mother is battling stage 4 [MEDICAL_DATA] and has been in hospital"
type input "My mother is battling stage 4 [MEDICAL_DATA] and has been in hospital"
type lightning-primitive-input-simple "My mother is battling stage 4 [MEDICAL_DATA] and has been in hospital"
type input "My mother is battling stage 4 [MEDICAL_DATA] and has been in hospital"
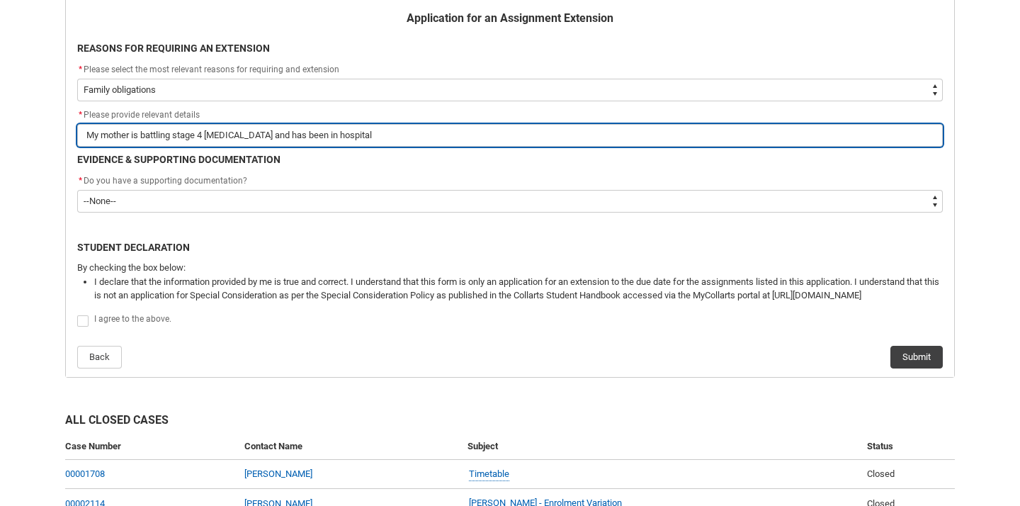
type lightning-primitive-input-simple "My mother is battling stage 4 [MEDICAL_DATA] and has been in hospital w"
type input "My mother is battling stage 4 [MEDICAL_DATA] and has been in hospital w"
type lightning-primitive-input-simple "My mother is battling stage 4 [MEDICAL_DATA] and has been in [GEOGRAPHIC_DATA]"
type input "My mother is battling stage 4 [MEDICAL_DATA] and has been in [GEOGRAPHIC_DATA]"
type lightning-primitive-input-simple "My mother is battling stage 4 [MEDICAL_DATA] and has been in [GEOGRAPHIC_DATA]"
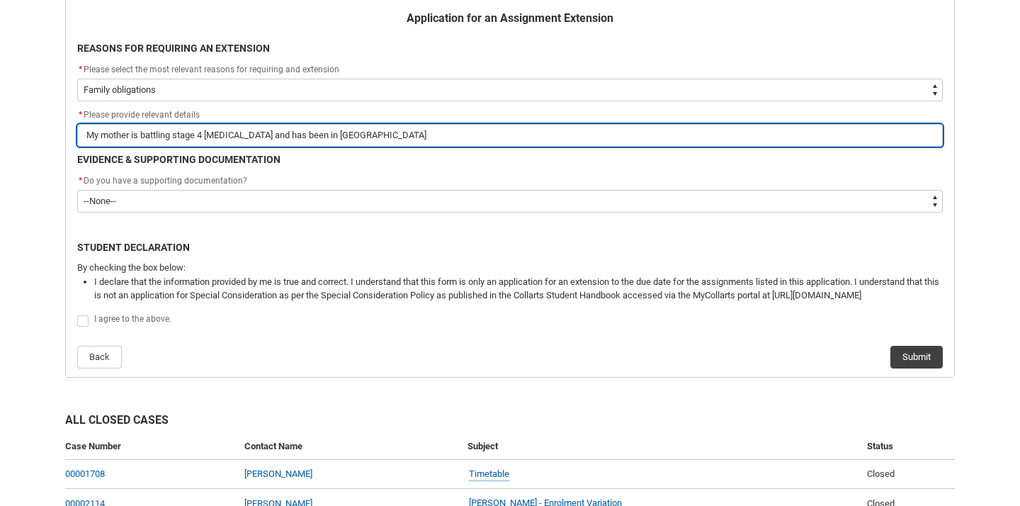
type input "My mother is battling stage 4 [MEDICAL_DATA] and has been in [GEOGRAPHIC_DATA]"
type lightning-primitive-input-simple "My mother is battling stage 4 [MEDICAL_DATA] and has been in hospital with"
type input "My mother is battling stage 4 [MEDICAL_DATA] and has been in hospital with"
type lightning-primitive-input-simple "My mother is battling stage 4 [MEDICAL_DATA] and has been in hospital with"
type input "My mother is battling stage 4 [MEDICAL_DATA] and has been in hospital with"
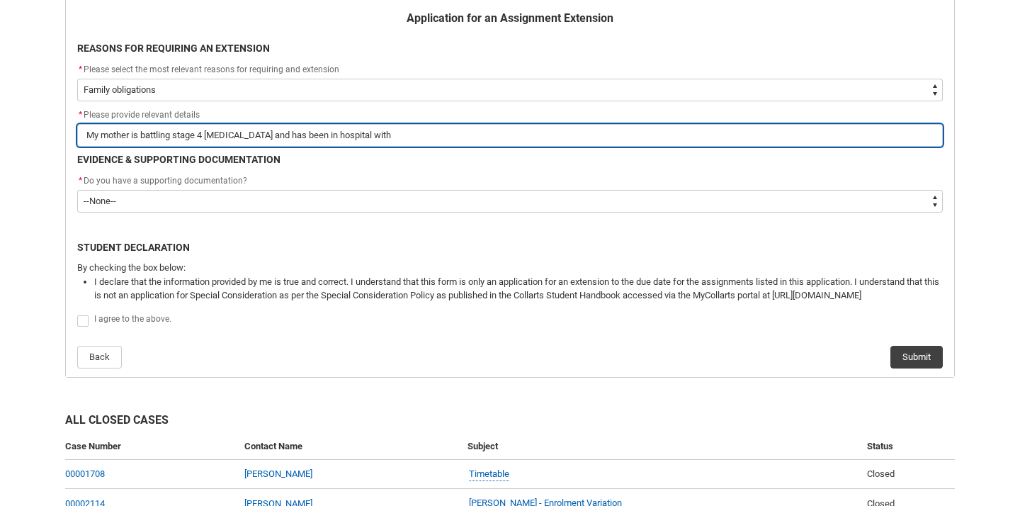
type lightning-primitive-input-simple "My mother is battling stage 4 [MEDICAL_DATA] and has been in hospital with a"
type input "My mother is battling stage 4 [MEDICAL_DATA] and has been in hospital with a"
type lightning-primitive-input-simple "My mother is battling stage 4 [MEDICAL_DATA] and has been in hospital with a"
type input "My mother is battling stage 4 [MEDICAL_DATA] and has been in hospital with a"
type lightning-primitive-input-simple "My mother is battling stage 4 [MEDICAL_DATA] and has been in hospital with a l"
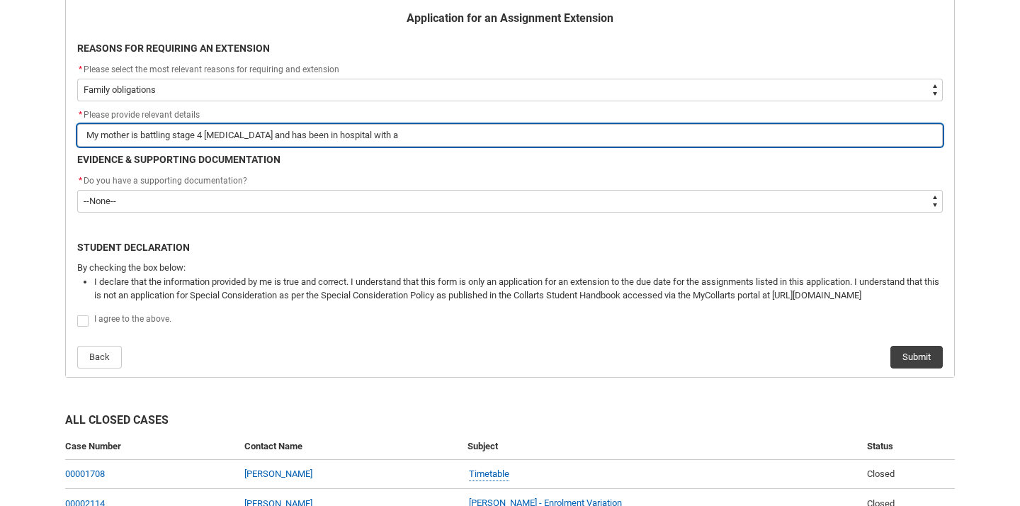
type input "My mother is battling stage 4 [MEDICAL_DATA] and has been in hospital with a l"
type lightning-primitive-input-simple "My mother is battling stage 4 [MEDICAL_DATA] and has been in hospital with a lu"
type input "My mother is battling stage 4 [MEDICAL_DATA] and has been in hospital with a lu"
type lightning-primitive-input-simple "My mother is battling stage 4 [MEDICAL_DATA] and has been in hospital with a lun"
type input "My mother is battling stage 4 [MEDICAL_DATA] and has been in hospital with a lun"
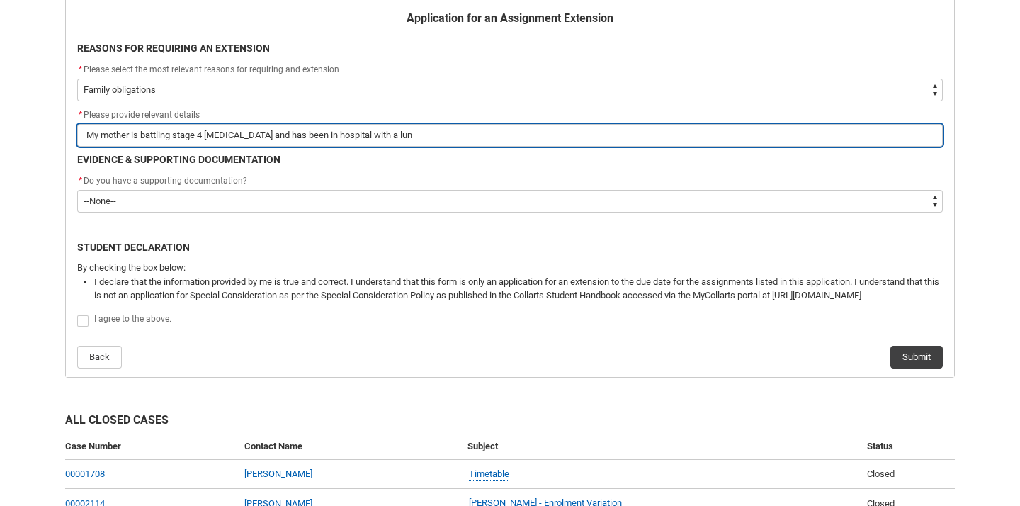
type lightning-primitive-input-simple "My mother is battling stage 4 [MEDICAL_DATA] and has been in hospital with a lu…"
type input "My mother is battling stage 4 [MEDICAL_DATA] and has been in hospital with a lu…"
type lightning-primitive-input-simple "My mother is battling stage 4 [MEDICAL_DATA] and has been in hospital with a lu…"
type input "My mother is battling stage 4 [MEDICAL_DATA] and has been in hospital with a lu…"
type lightning-primitive-input-simple "My mother is battling stage 4 [MEDICAL_DATA] and has been in hospital with a lu…"
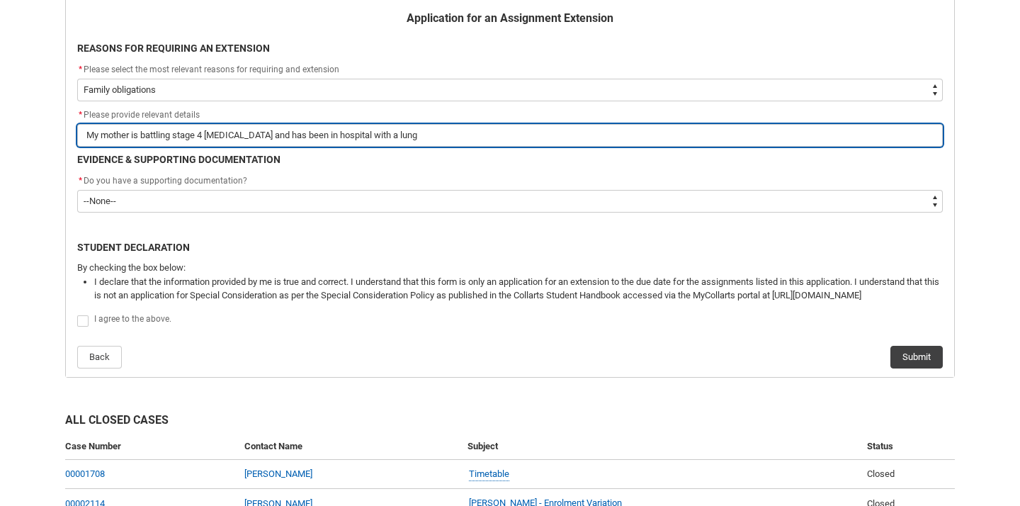
type input "My mother is battling stage 4 [MEDICAL_DATA] and has been in hospital with a lu…"
type lightning-primitive-input-simple "My mother is battling stage 4 [MEDICAL_DATA] and has been in hospital with a lu…"
type input "My mother is battling stage 4 [MEDICAL_DATA] and has been in hospital with a lu…"
type lightning-primitive-input-simple "My mother is battling stage 4 [MEDICAL_DATA] and has been in hospital with a lu…"
type input "My mother is battling stage 4 [MEDICAL_DATA] and has been in hospital with a lu…"
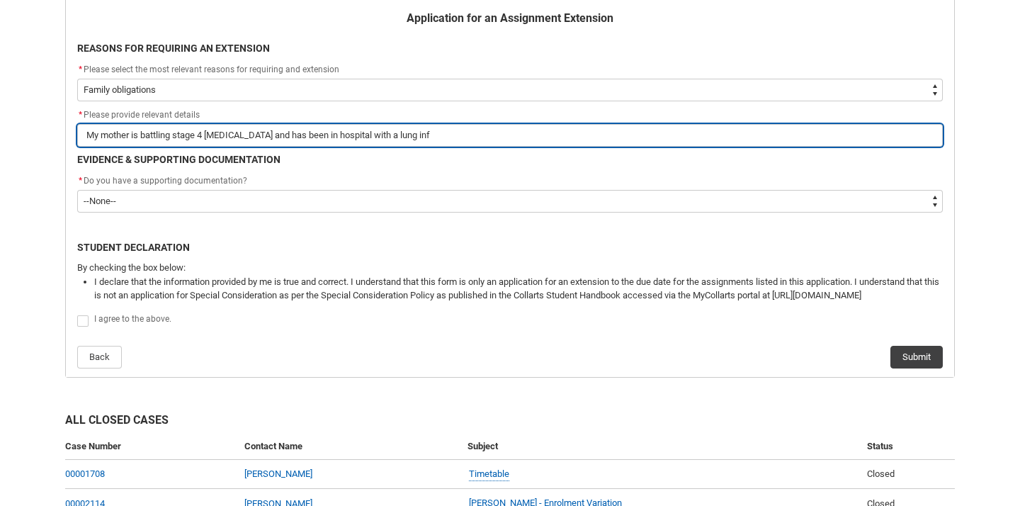
type lightning-primitive-input-simple "My mother is battling stage 4 [MEDICAL_DATA] and has been in hospital with a lu…"
type input "My mother is battling stage 4 [MEDICAL_DATA] and has been in hospital with a lu…"
type lightning-primitive-input-simple "My mother is battling stage 4 [MEDICAL_DATA] and has been in hospital with a lu…"
type input "My mother is battling stage 4 [MEDICAL_DATA] and has been in hospital with a lu…"
type lightning-primitive-input-simple "My mother is battling stage 4 [MEDICAL_DATA] and has been in hospital with a lu…"
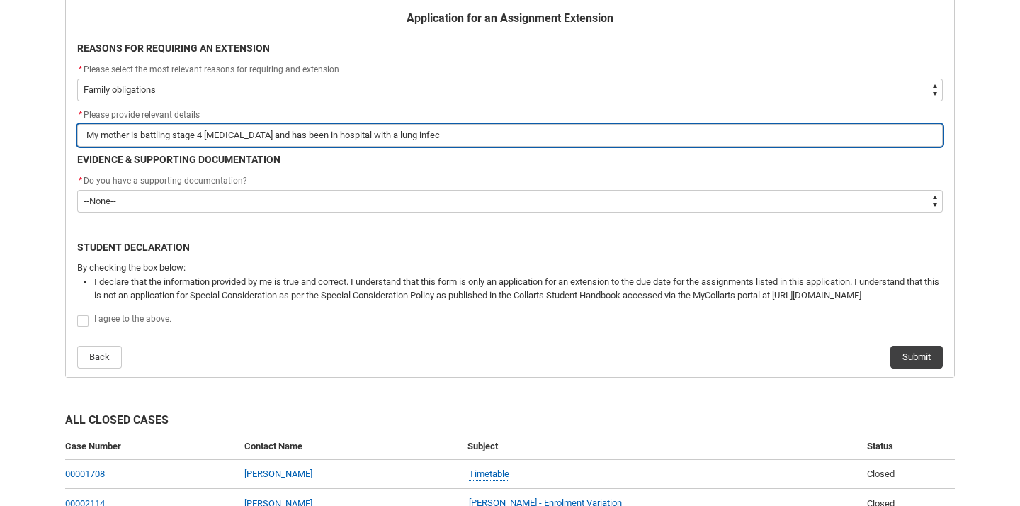
type input "My mother is battling stage 4 [MEDICAL_DATA] and has been in hospital with a lu…"
type lightning-primitive-input-simple "My mother is battling stage 4 [MEDICAL_DATA] and has been in hospital with a lu…"
type input "My mother is battling stage 4 [MEDICAL_DATA] and has been in hospital with a lu…"
type lightning-primitive-input-simple "My mother is battling stage 4 [MEDICAL_DATA] and has been in hospital with a lu…"
type input "My mother is battling stage 4 [MEDICAL_DATA] and has been in hospital with a lu…"
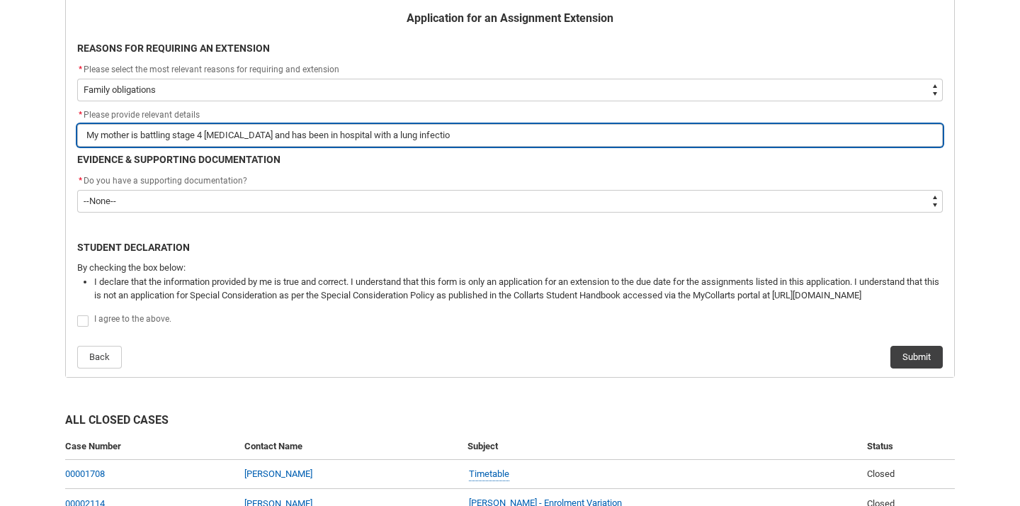
type lightning-primitive-input-simple "My mother is battling stage 4 [MEDICAL_DATA] and has been in hospital with a [M…"
type input "My mother is battling stage 4 [MEDICAL_DATA] and has been in hospital with a [M…"
type lightning-primitive-input-simple "My mother is battling stage 4 [MEDICAL_DATA] and has been in hospital with a [M…"
type input "My mother is battling stage 4 [MEDICAL_DATA] and has been in hospital with a [M…"
type lightning-primitive-input-simple "My mother is battling stage 4 [MEDICAL_DATA] and has been in hospital with a [M…"
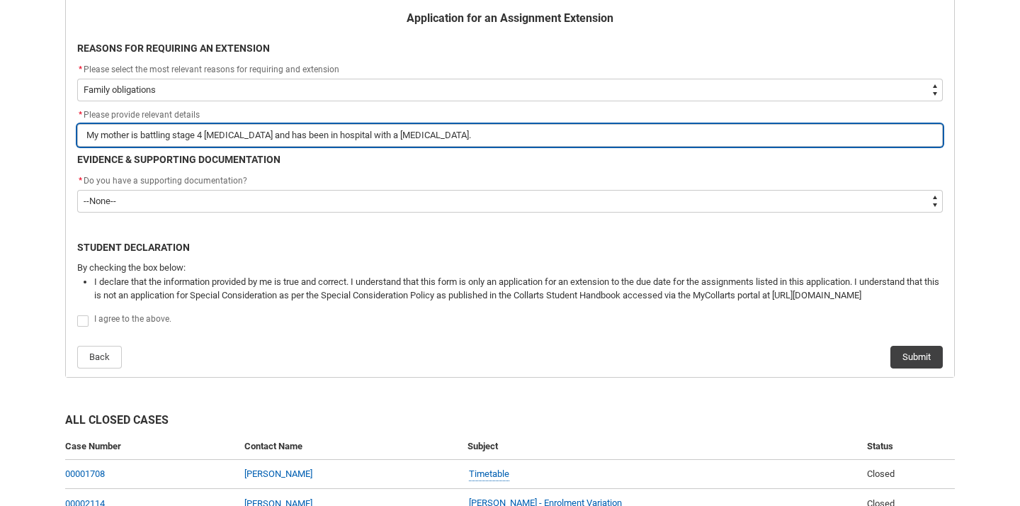
type input "My mother is battling stage 4 [MEDICAL_DATA] and has been in hospital with a [M…"
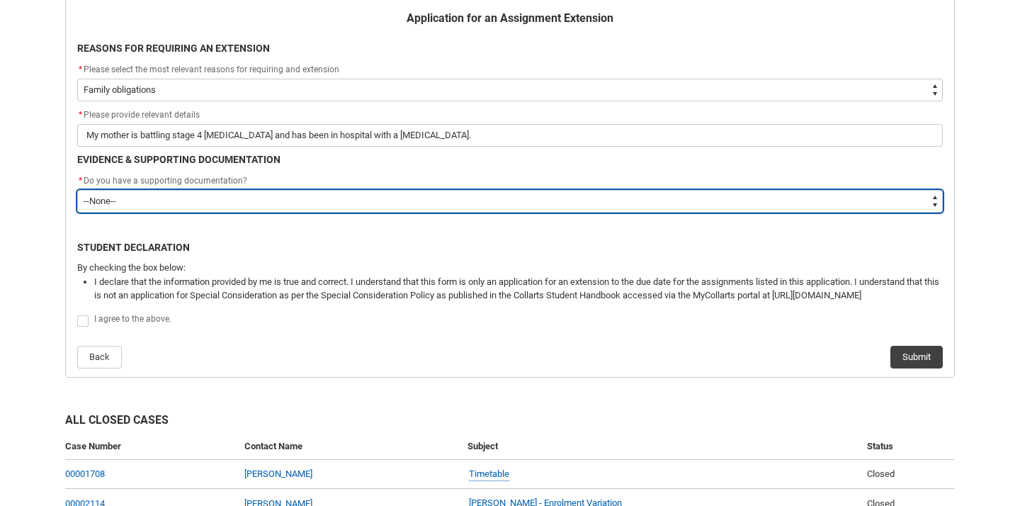
click at [159, 202] on select "--None-- Yes No" at bounding box center [510, 201] width 866 height 23
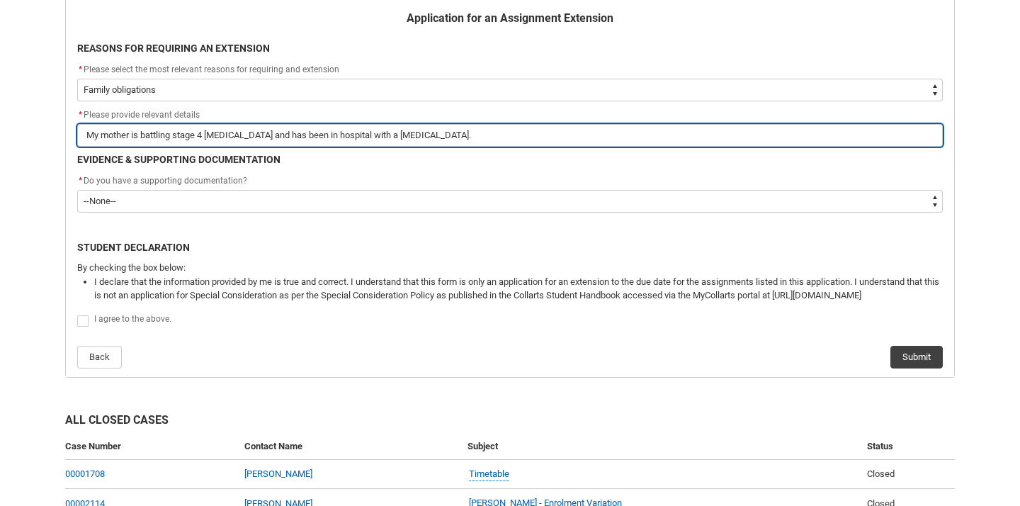
click at [407, 137] on input "My mother is battling stage 4 [MEDICAL_DATA] and has been in hospital with a [M…" at bounding box center [510, 135] width 866 height 23
click at [404, 137] on input "My mother is battling stage 4 [MEDICAL_DATA] and has been in hospital with a [M…" at bounding box center [510, 135] width 866 height 23
click at [442, 130] on input "My mother is battling stage 4 [MEDICAL_DATA] and has been in hospital with an i…" at bounding box center [510, 135] width 866 height 23
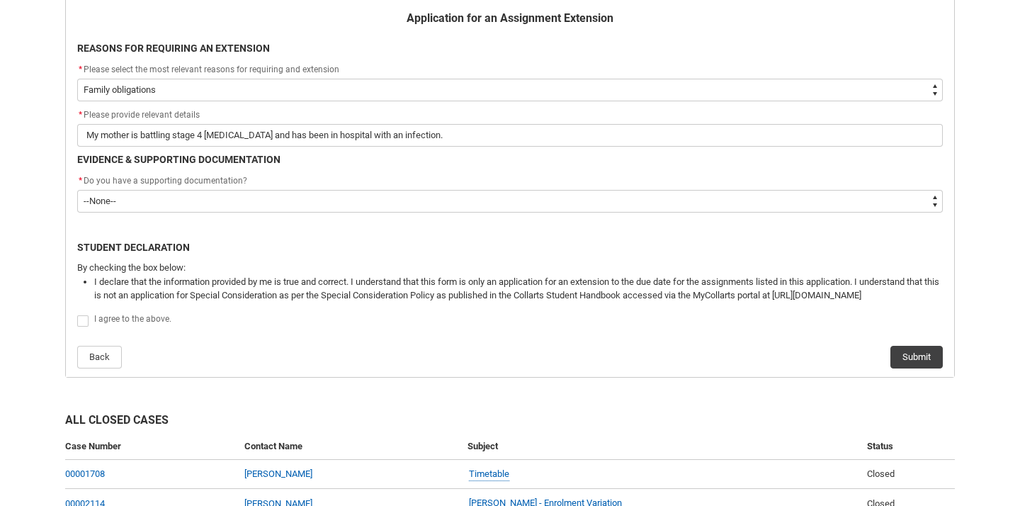
click at [398, 171] on flowruntime-screen-field "EVIDENCE & SUPPORTING DOCUMENTATION" at bounding box center [510, 162] width 883 height 21
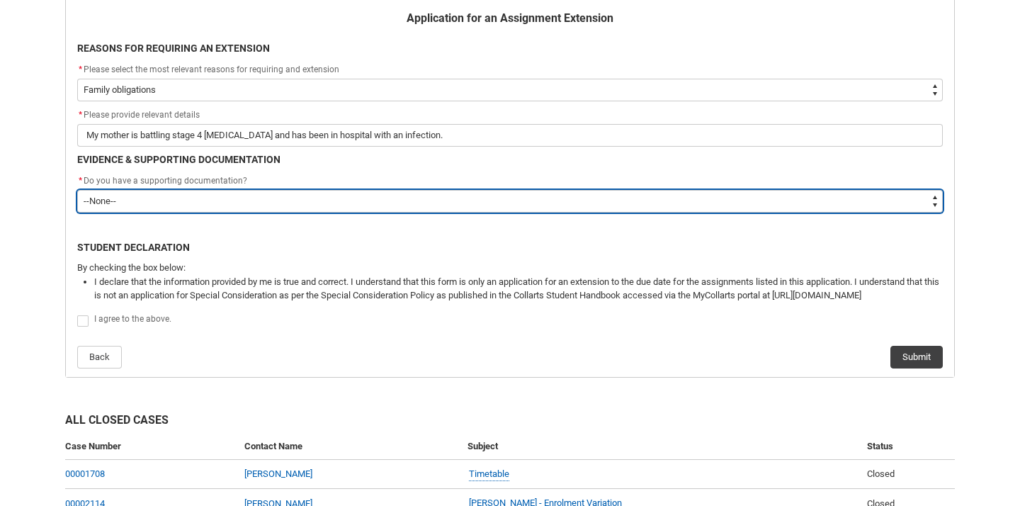
click at [316, 200] on select "--None-- Yes No" at bounding box center [510, 201] width 866 height 23
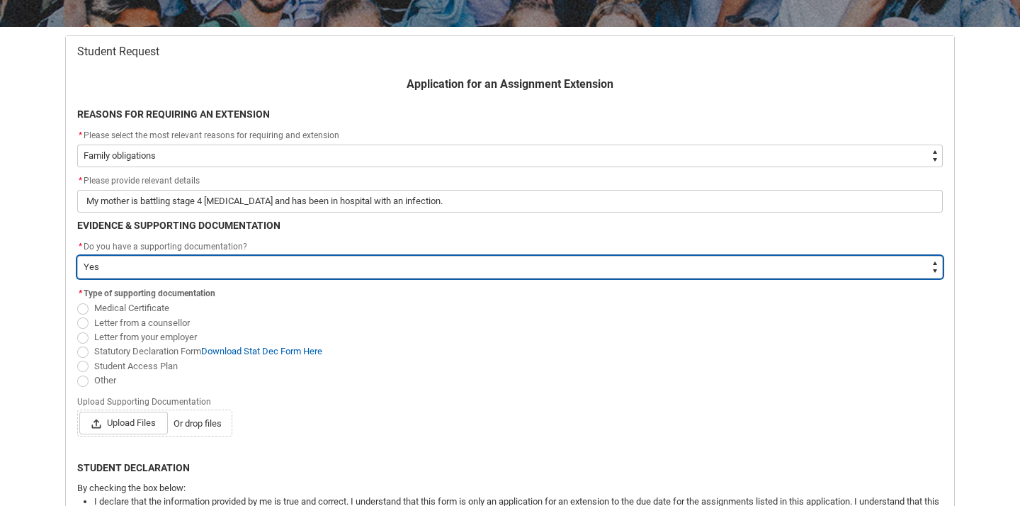
scroll to position [247, 0]
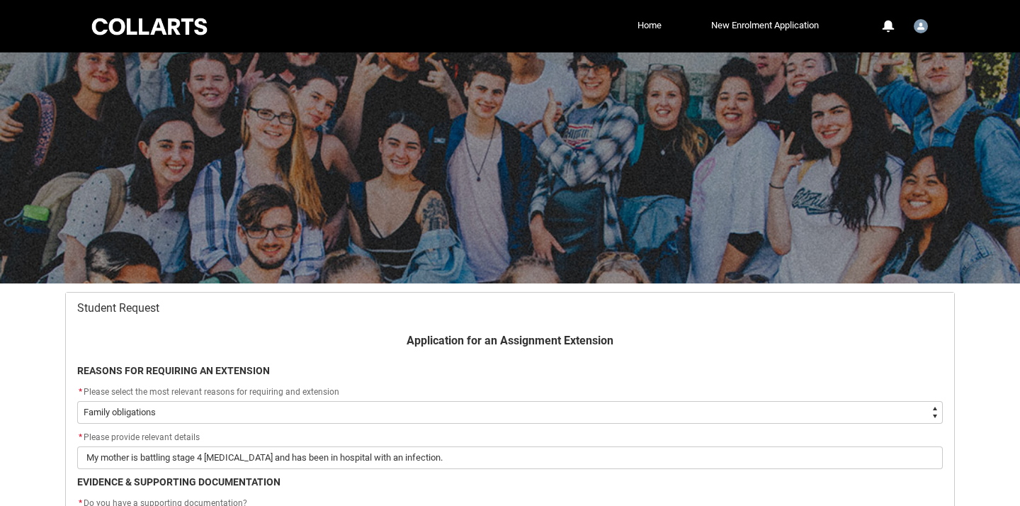
scroll to position [6, 0]
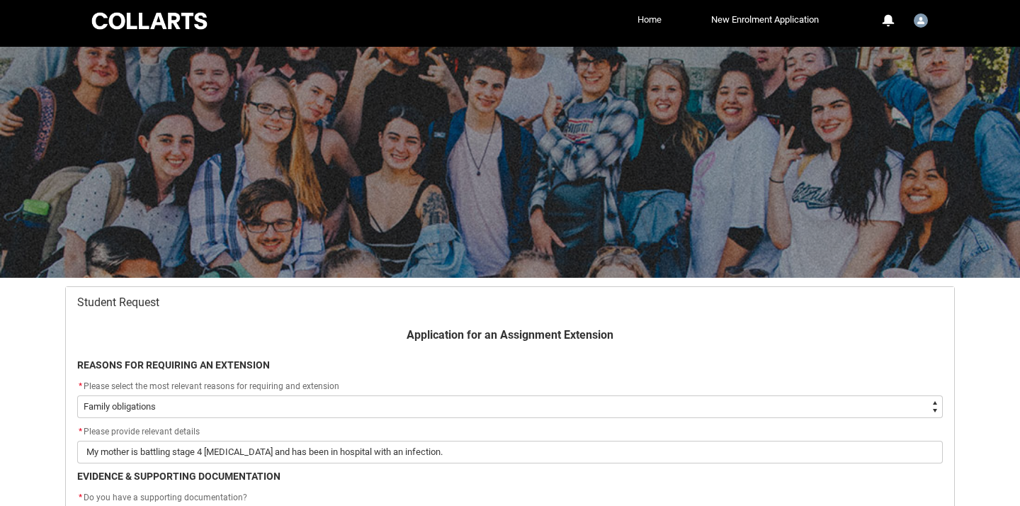
click at [653, 23] on link "Home" at bounding box center [649, 19] width 31 height 21
